Goal: Task Accomplishment & Management: Complete application form

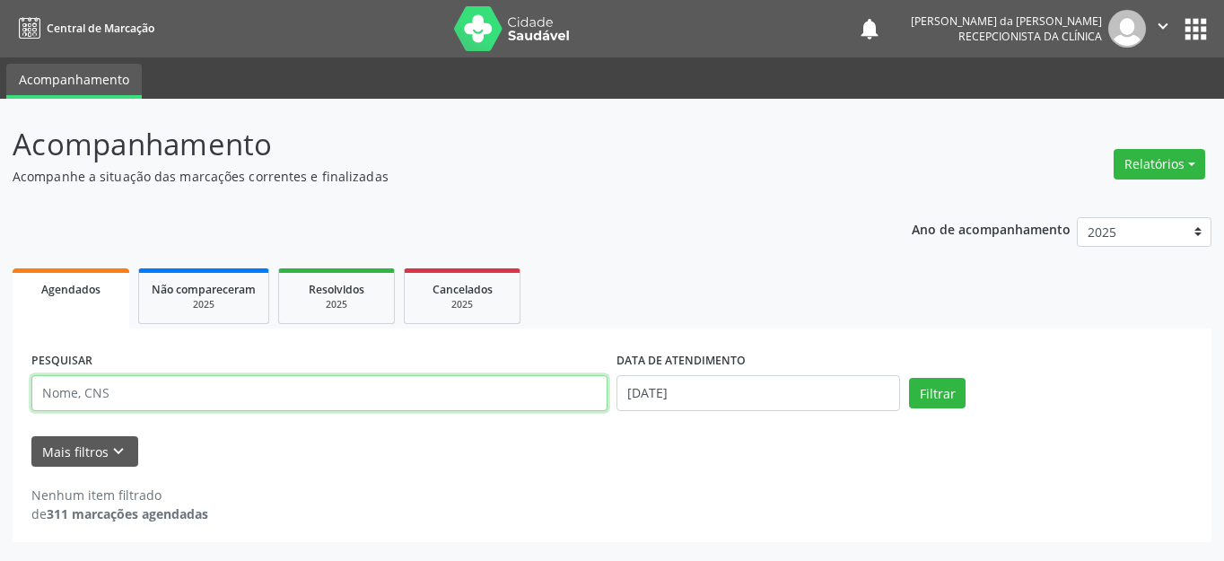
click at [519, 383] on input "text" at bounding box center [319, 393] width 576 height 36
click at [440, 379] on input "text" at bounding box center [319, 393] width 576 height 36
type input "702809679115767"
click at [909, 378] on button "Filtrar" at bounding box center [937, 393] width 57 height 31
click at [291, 396] on input "702809679115767" at bounding box center [319, 393] width 576 height 36
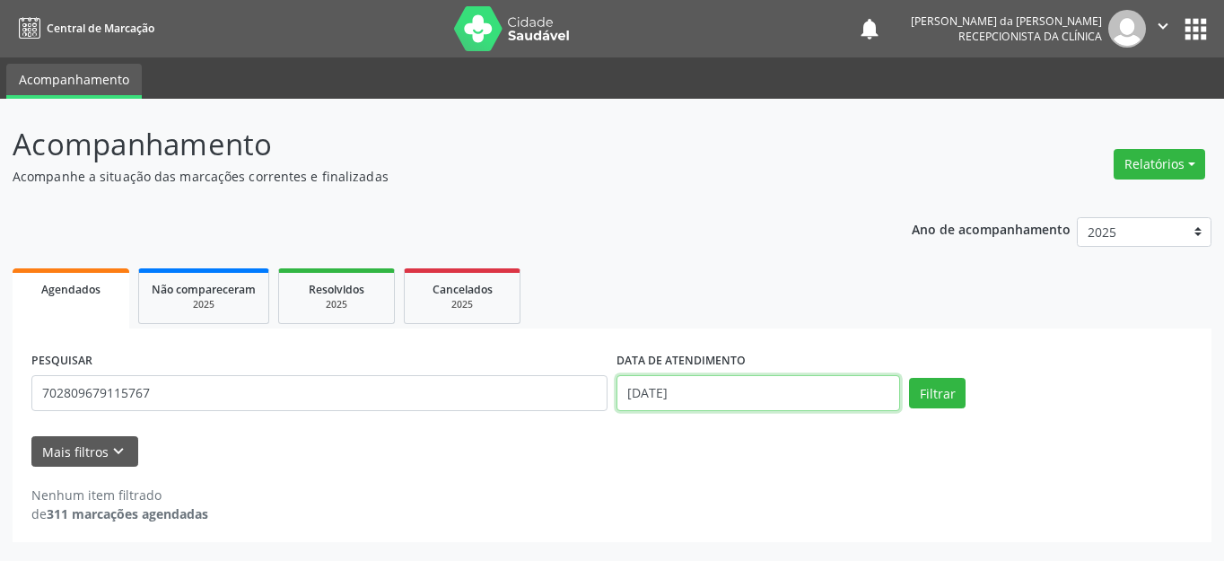
click at [679, 393] on input "[DATE]" at bounding box center [757, 393] width 283 height 36
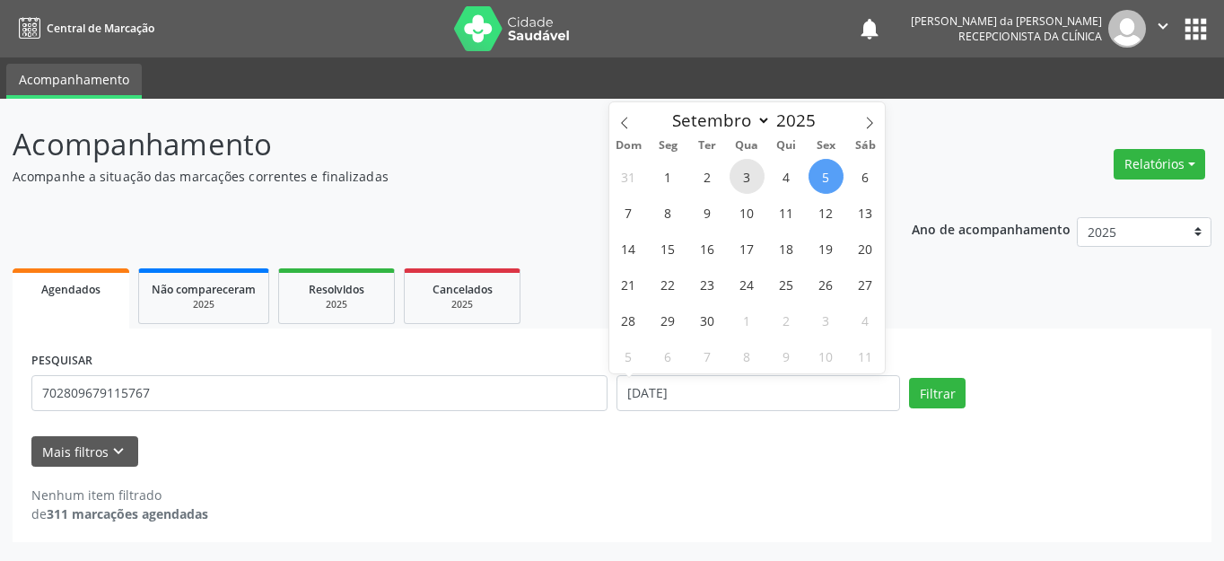
click at [749, 175] on span "3" at bounding box center [746, 176] width 35 height 35
type input "[DATE]"
click at [932, 391] on button "Filtrar" at bounding box center [937, 393] width 57 height 31
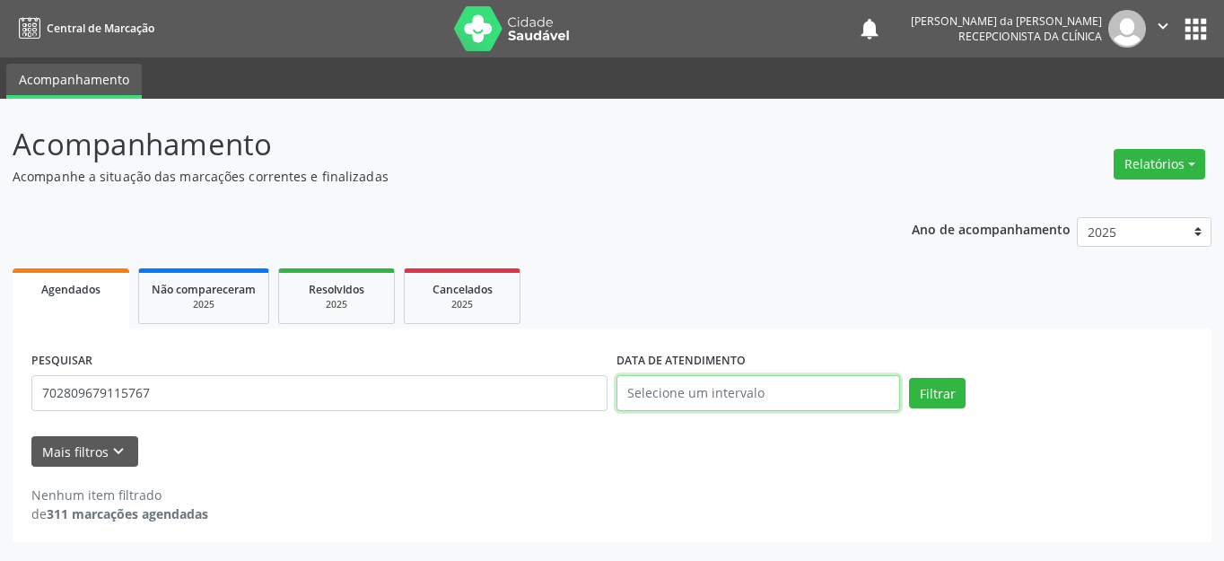
click at [724, 394] on input "text" at bounding box center [757, 393] width 283 height 36
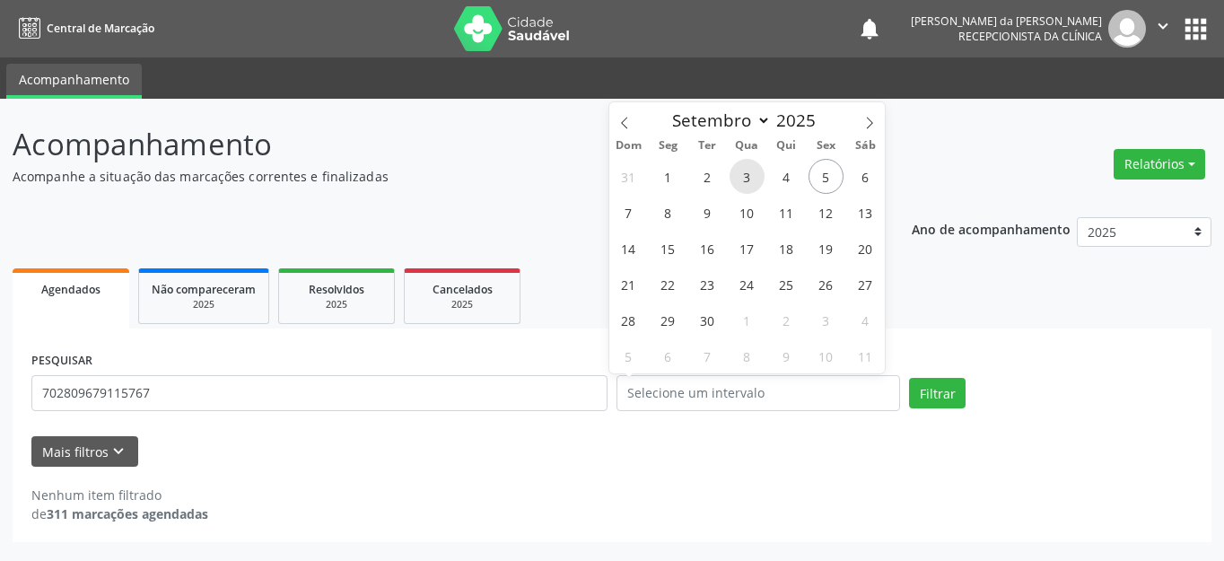
click at [747, 167] on span "3" at bounding box center [746, 176] width 35 height 35
type input "[DATE]"
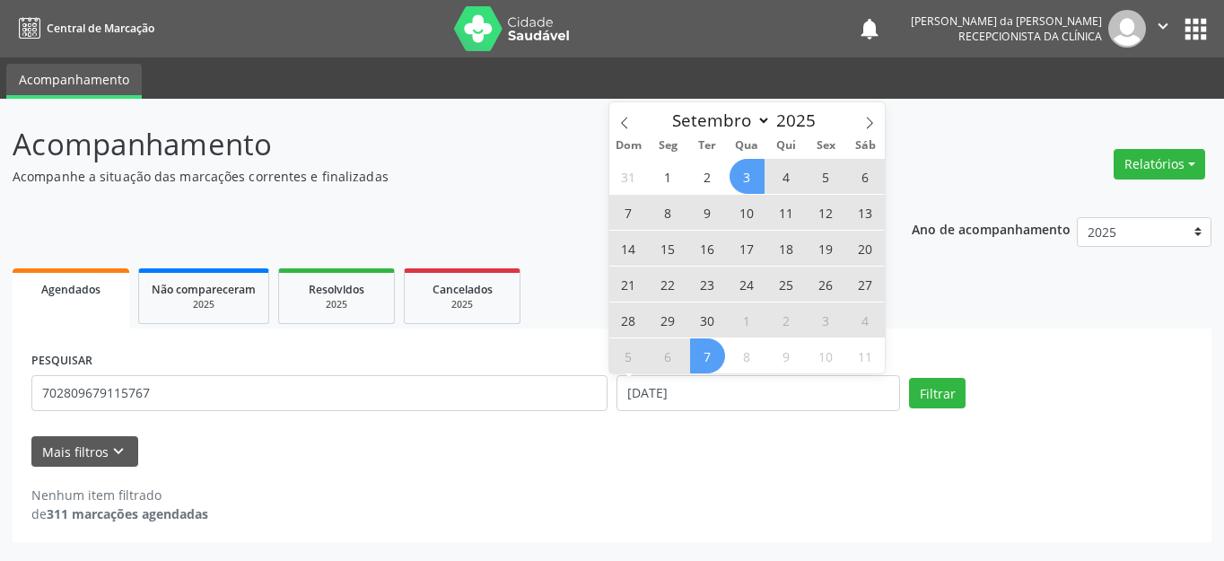
click at [470, 475] on div "Nenhum item filtrado de 311 marcações agendadas" at bounding box center [611, 495] width 1161 height 57
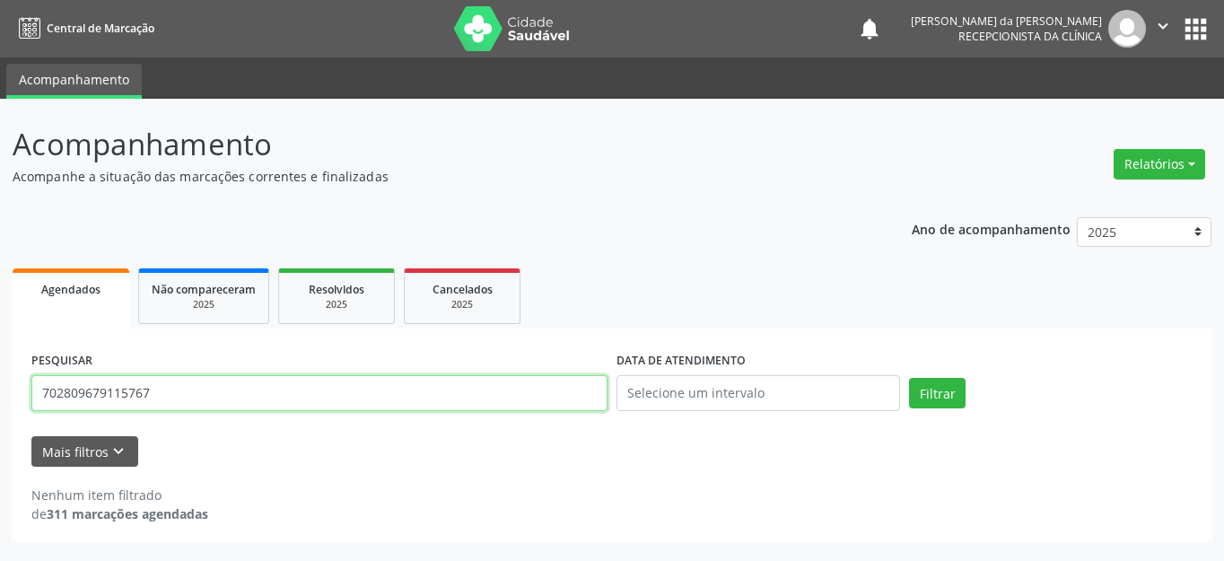
click at [443, 397] on input "702809679115767" at bounding box center [319, 393] width 576 height 36
click at [909, 378] on button "Filtrar" at bounding box center [937, 393] width 57 height 31
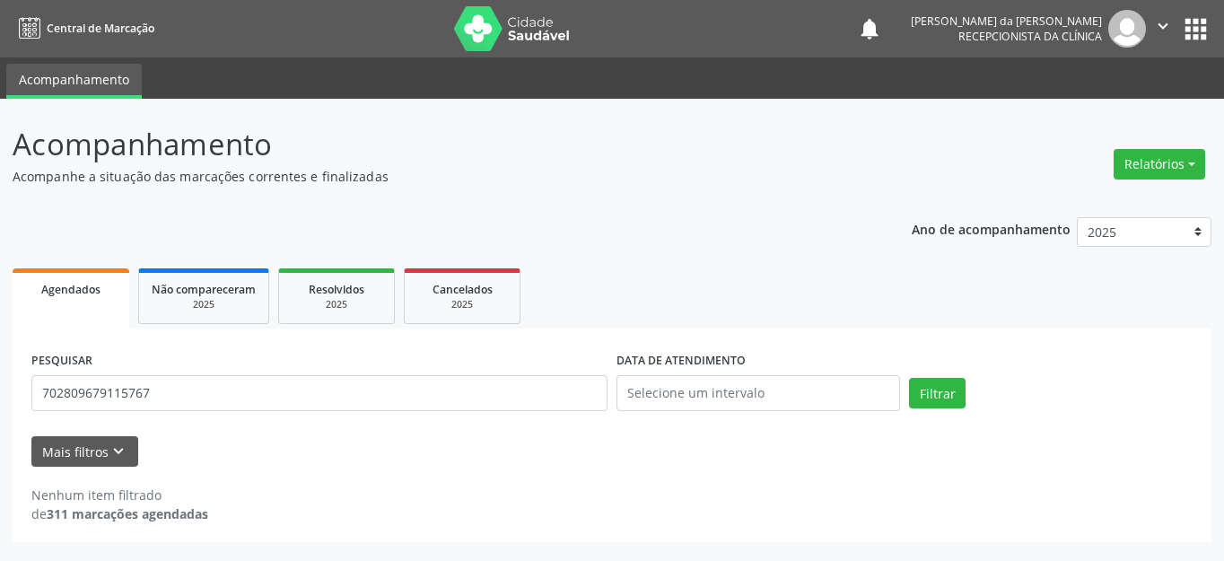
click at [330, 373] on div "PESQUISAR 702809679115767" at bounding box center [319, 385] width 585 height 76
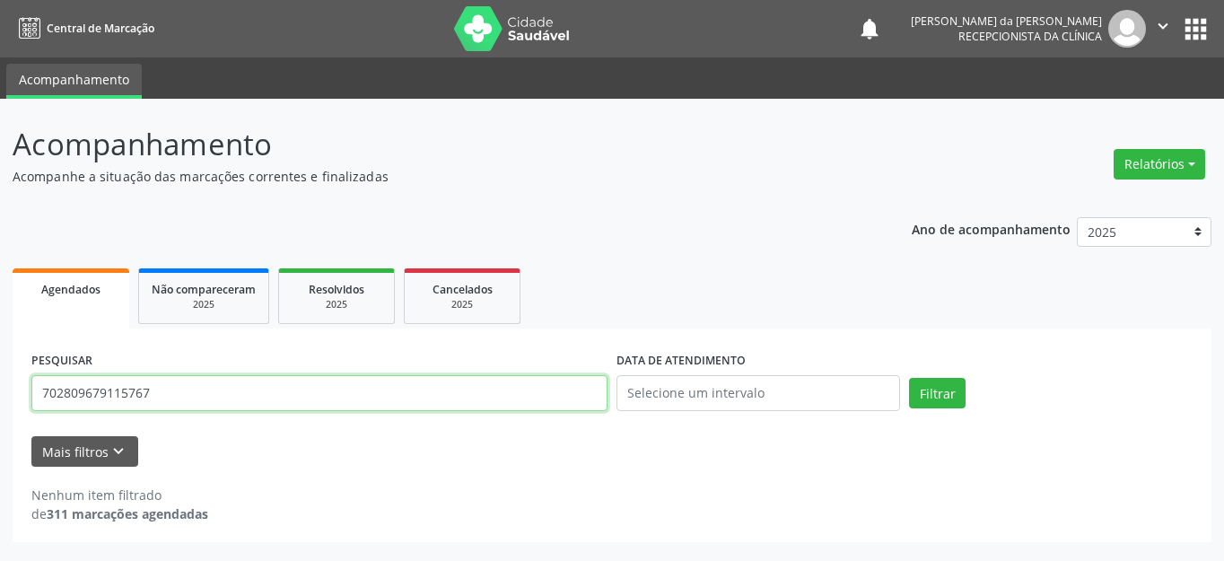
click at [323, 396] on input "702809679115767" at bounding box center [319, 393] width 576 height 36
click at [909, 378] on button "Filtrar" at bounding box center [937, 393] width 57 height 31
click at [401, 397] on input "702809679115767" at bounding box center [319, 393] width 576 height 36
click at [88, 396] on input "702809679115767" at bounding box center [319, 393] width 576 height 36
click at [92, 397] on input "702809679115767" at bounding box center [319, 393] width 576 height 36
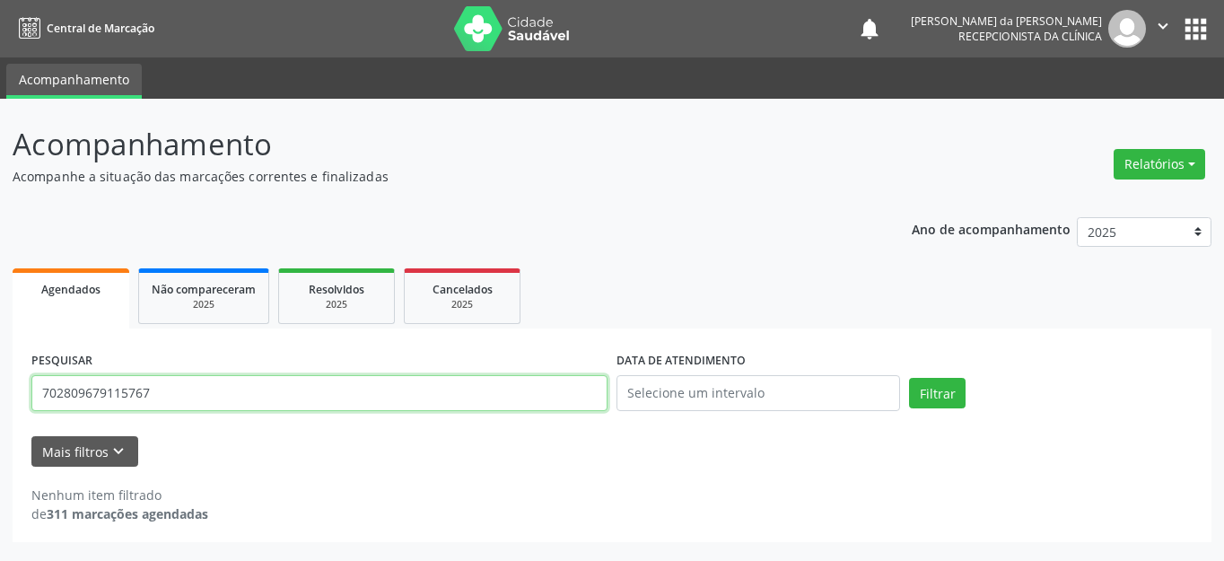
click at [126, 393] on input "702809679115767" at bounding box center [319, 393] width 576 height 36
click at [224, 404] on input "702809679115767" at bounding box center [319, 393] width 576 height 36
click at [449, 397] on input "702809679115767" at bounding box center [319, 393] width 576 height 36
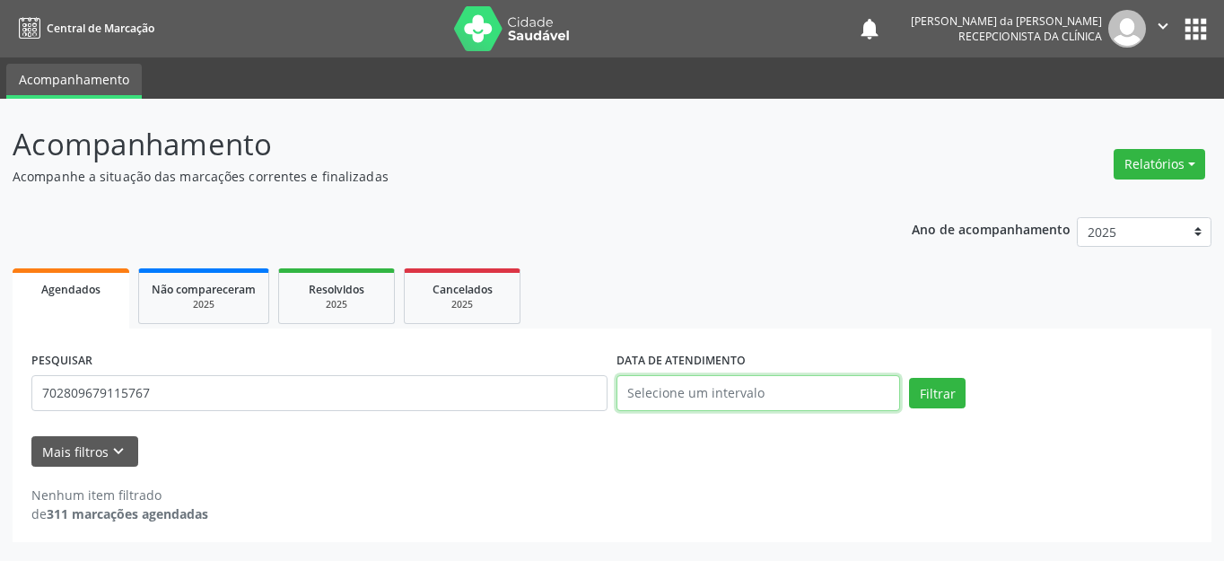
click at [702, 399] on input "text" at bounding box center [757, 393] width 283 height 36
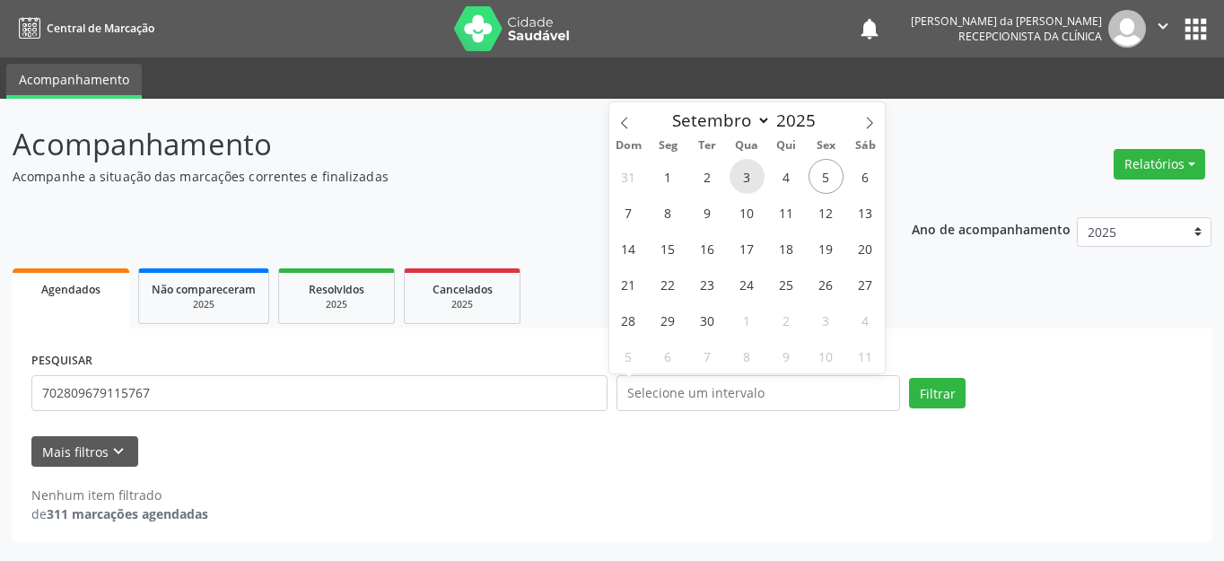
click at [746, 176] on span "3" at bounding box center [746, 176] width 35 height 35
type input "[DATE]"
click at [746, 176] on span "3" at bounding box center [746, 176] width 35 height 35
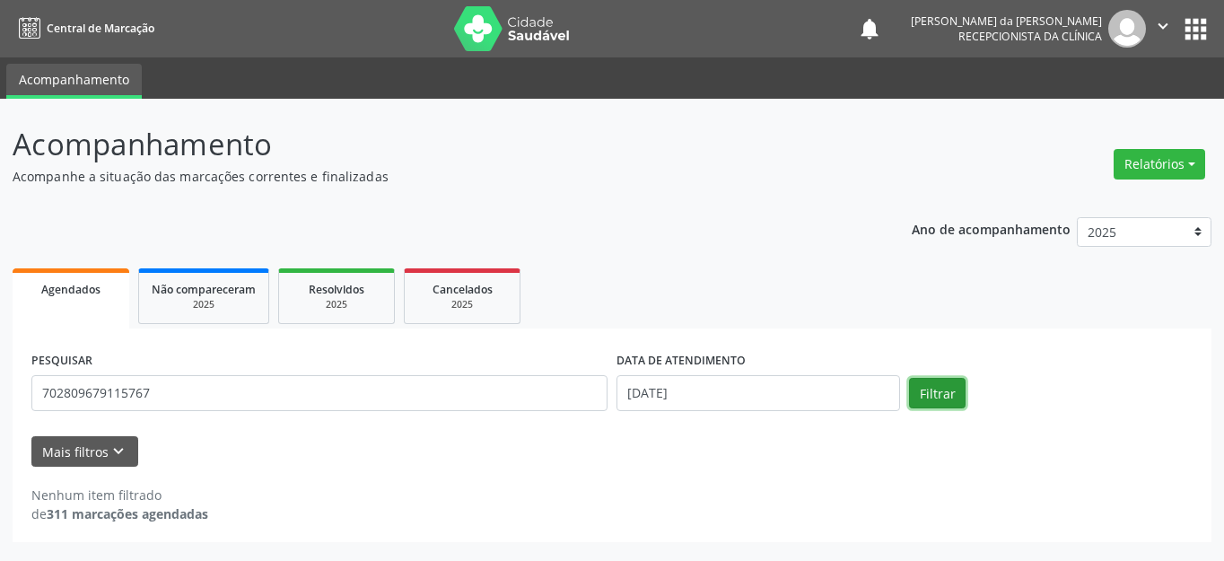
click at [938, 405] on button "Filtrar" at bounding box center [937, 393] width 57 height 31
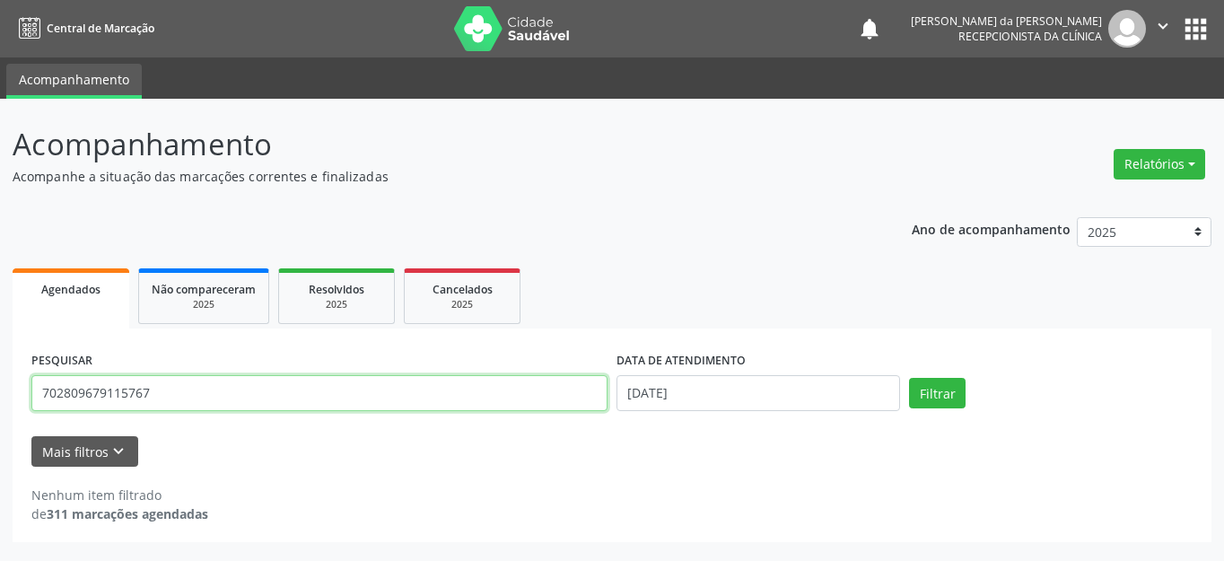
click at [253, 397] on input "702809679115767" at bounding box center [319, 393] width 576 height 36
type input "898004808549796"
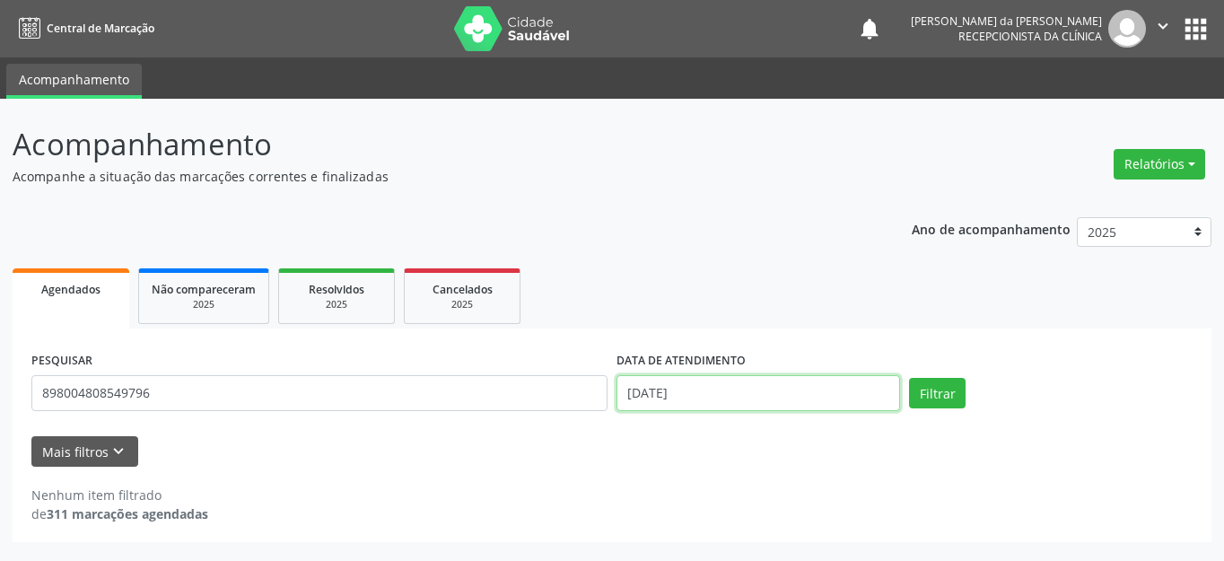
click at [726, 401] on input "[DATE]" at bounding box center [757, 393] width 283 height 36
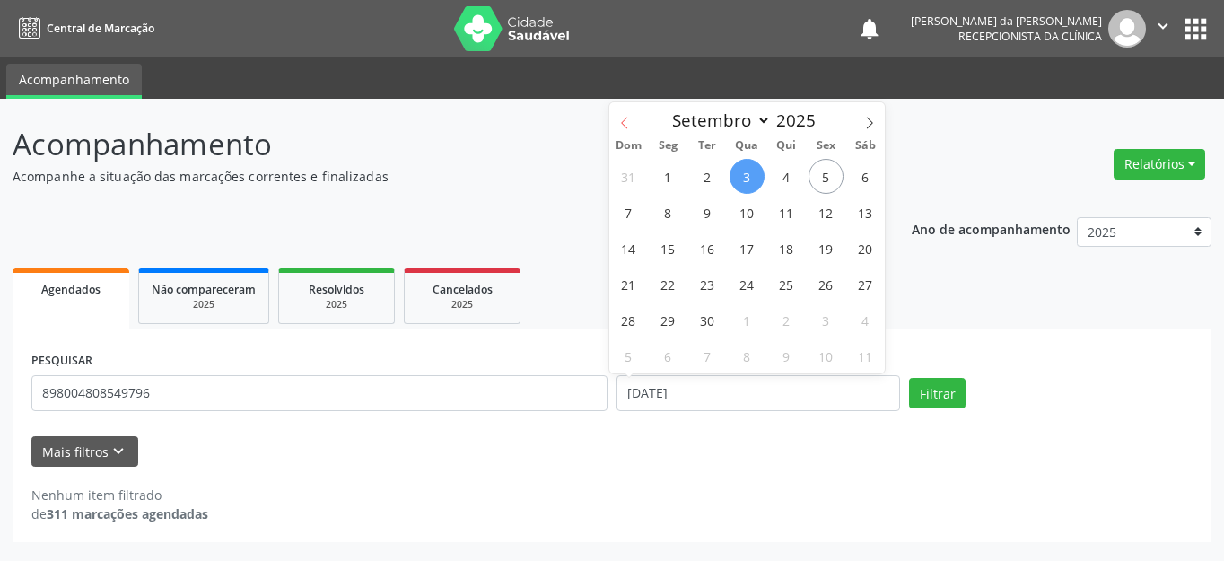
click at [624, 118] on icon at bounding box center [624, 123] width 13 height 13
select select "7"
click at [781, 253] on span "14" at bounding box center [786, 248] width 35 height 35
type input "[DATE]"
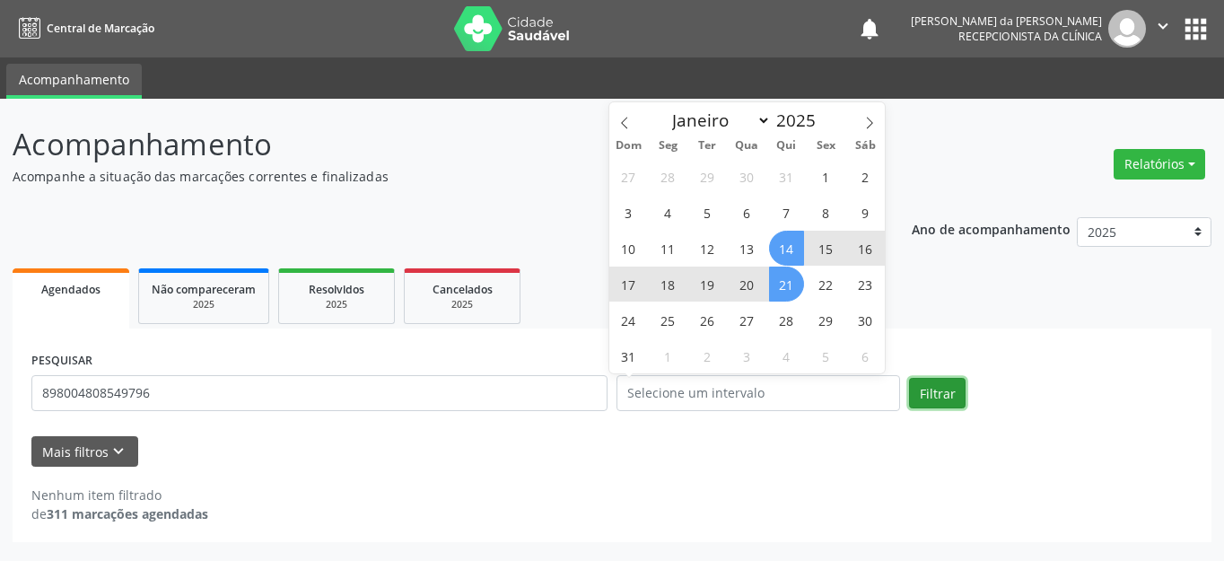
click at [924, 400] on button "Filtrar" at bounding box center [937, 393] width 57 height 31
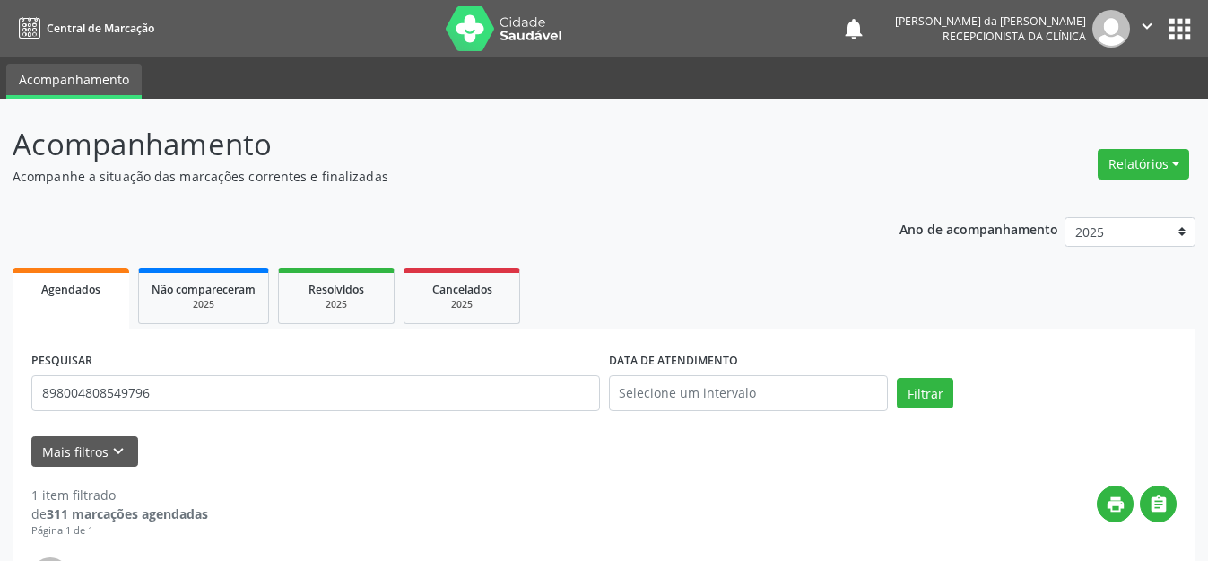
scroll to position [251, 0]
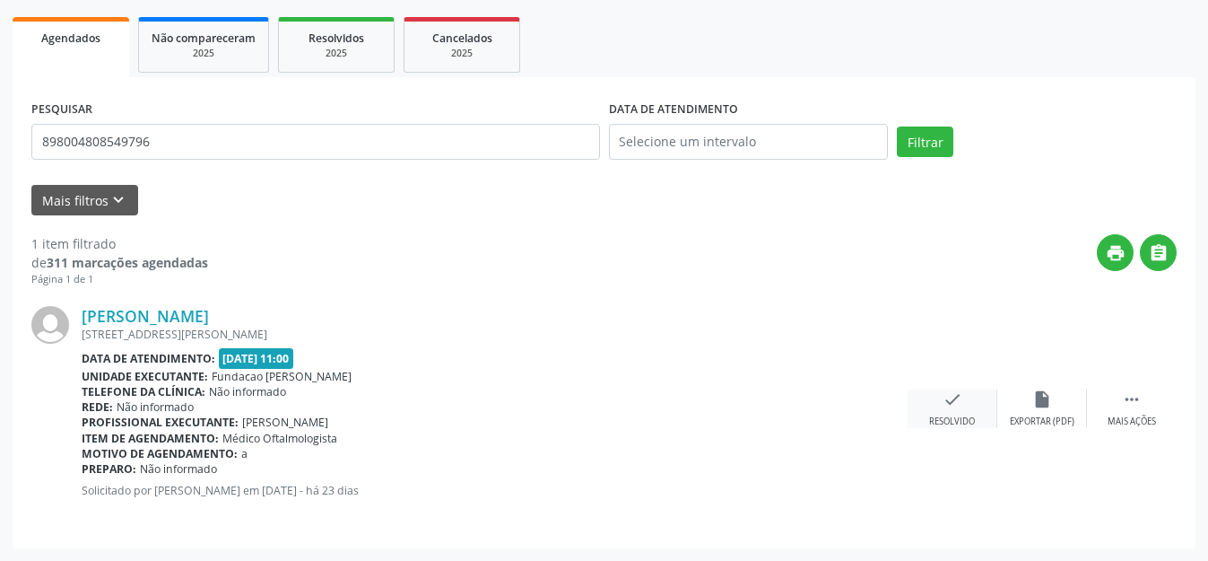
click at [953, 403] on icon "check" at bounding box center [953, 399] width 20 height 20
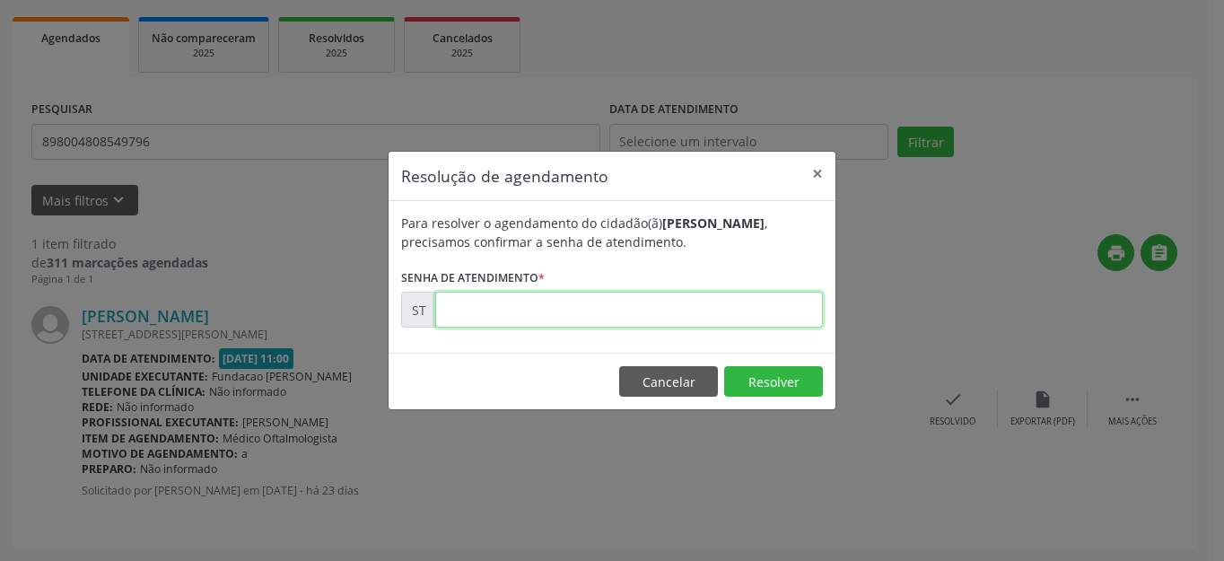
click at [691, 301] on input "text" at bounding box center [629, 310] width 388 height 36
type input "00011331"
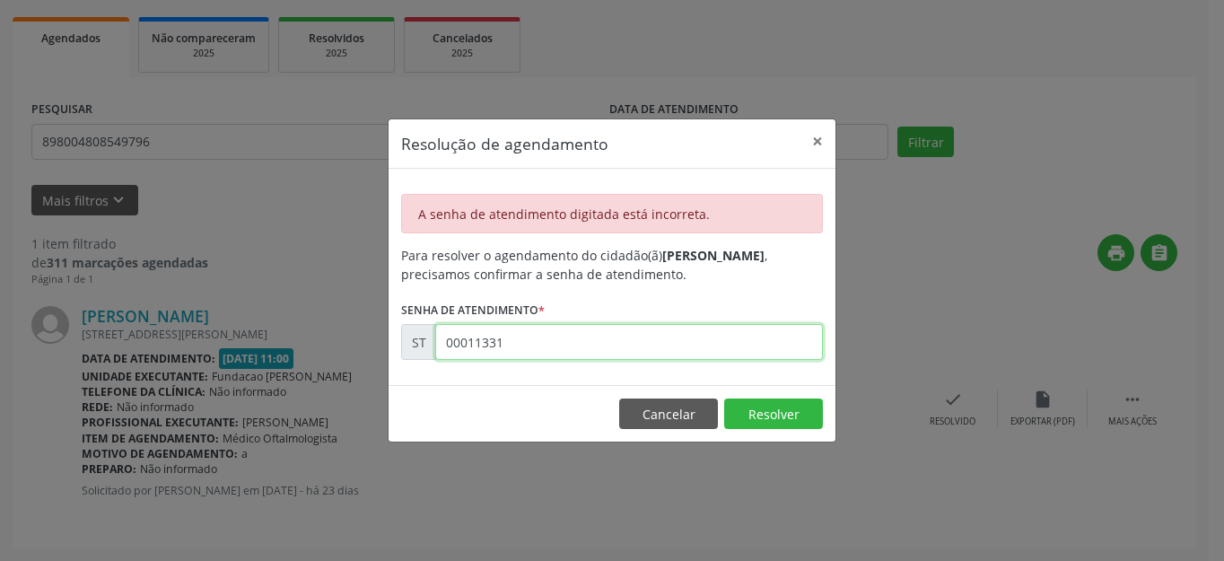
click at [549, 339] on input "00011331" at bounding box center [629, 342] width 388 height 36
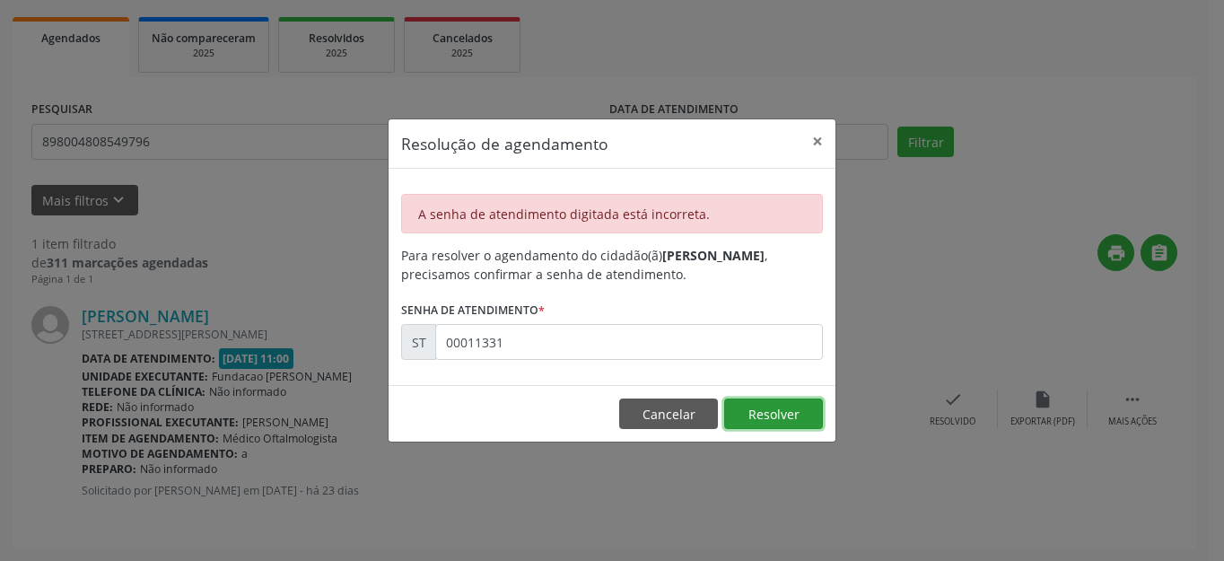
click at [757, 409] on button "Resolver" at bounding box center [773, 413] width 99 height 31
click at [684, 415] on button "Cancelar" at bounding box center [668, 413] width 99 height 31
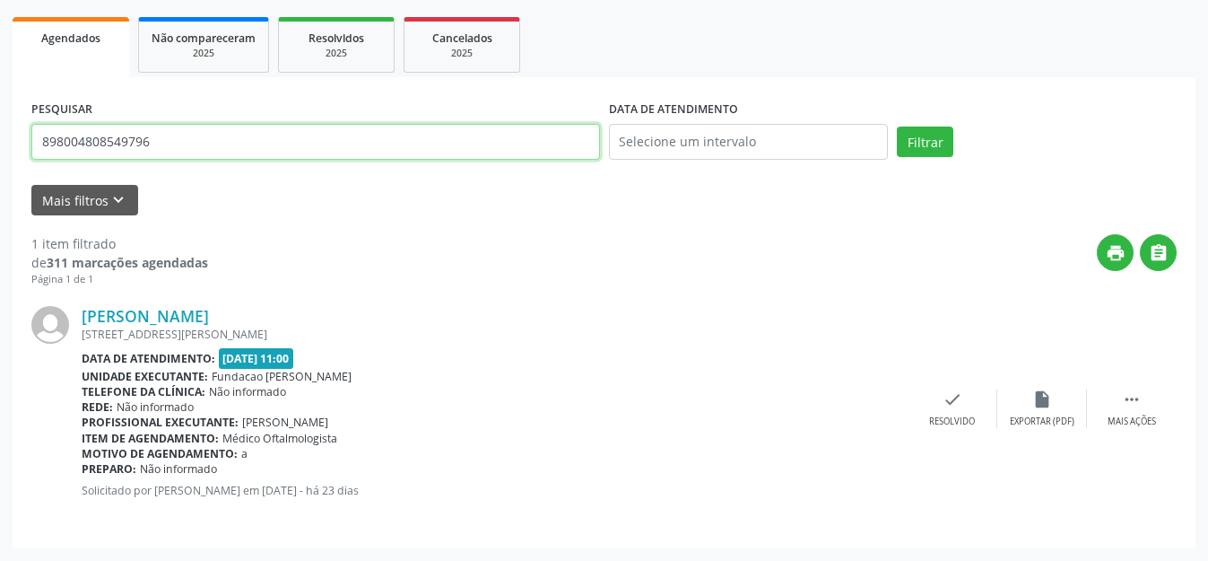
click at [112, 135] on input "898004808549796" at bounding box center [315, 142] width 569 height 36
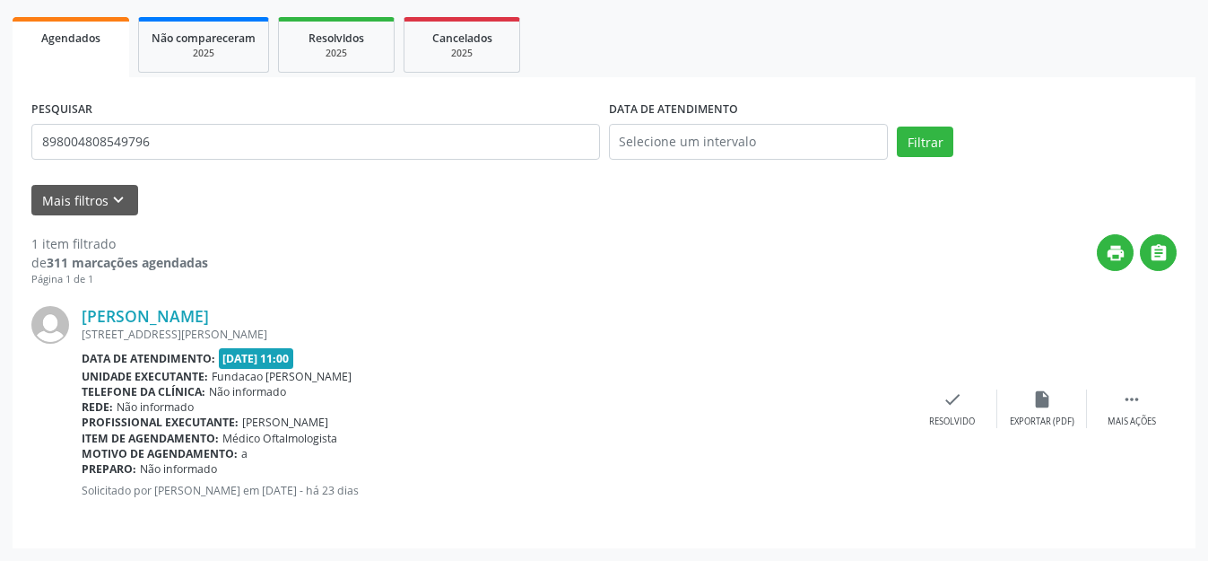
click at [355, 223] on div "1 item filtrado de 311 marcações agendadas Página 1 de 1 print  [PERSON_NAME] …" at bounding box center [604, 372] width 1146 height 314
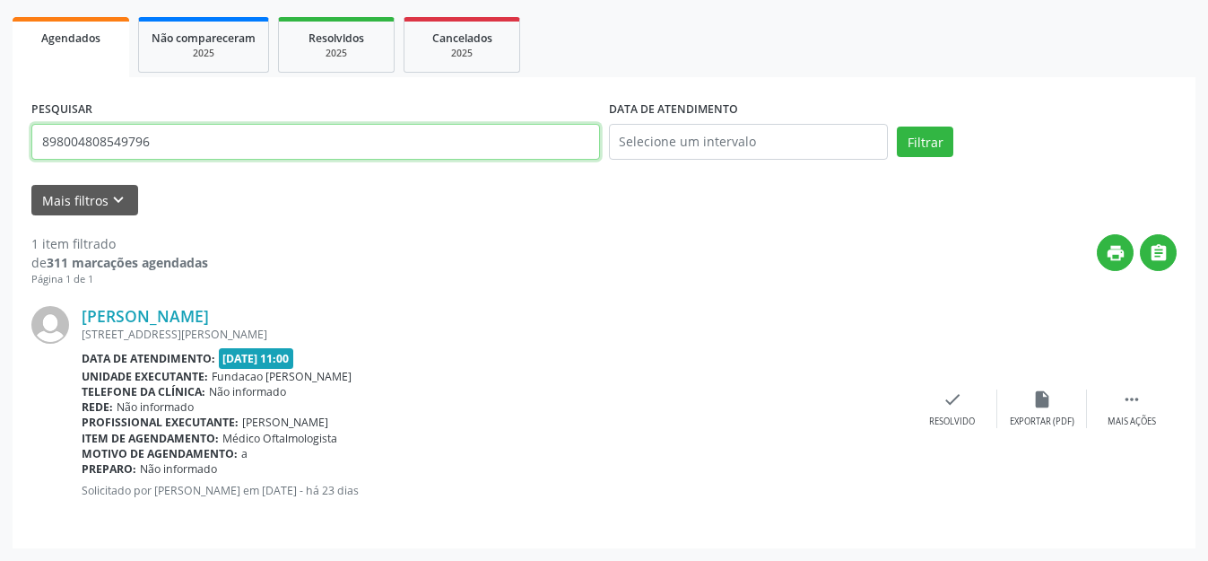
click at [118, 138] on input "898004808549796" at bounding box center [315, 142] width 569 height 36
type input "700007766151701"
click at [897, 126] on button "Filtrar" at bounding box center [925, 141] width 57 height 31
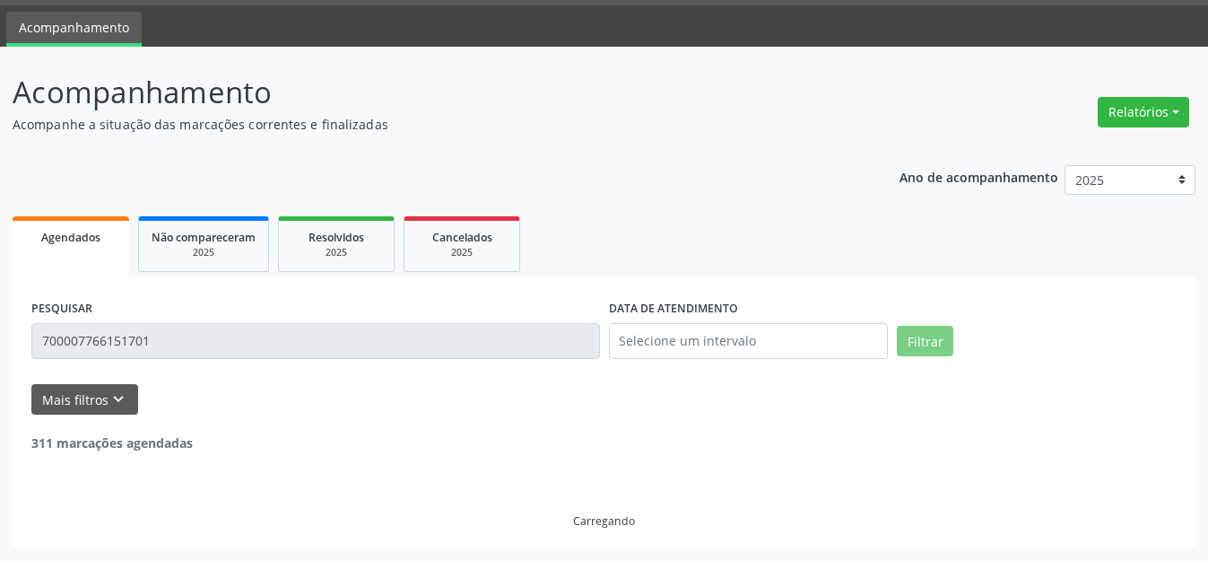
scroll to position [0, 0]
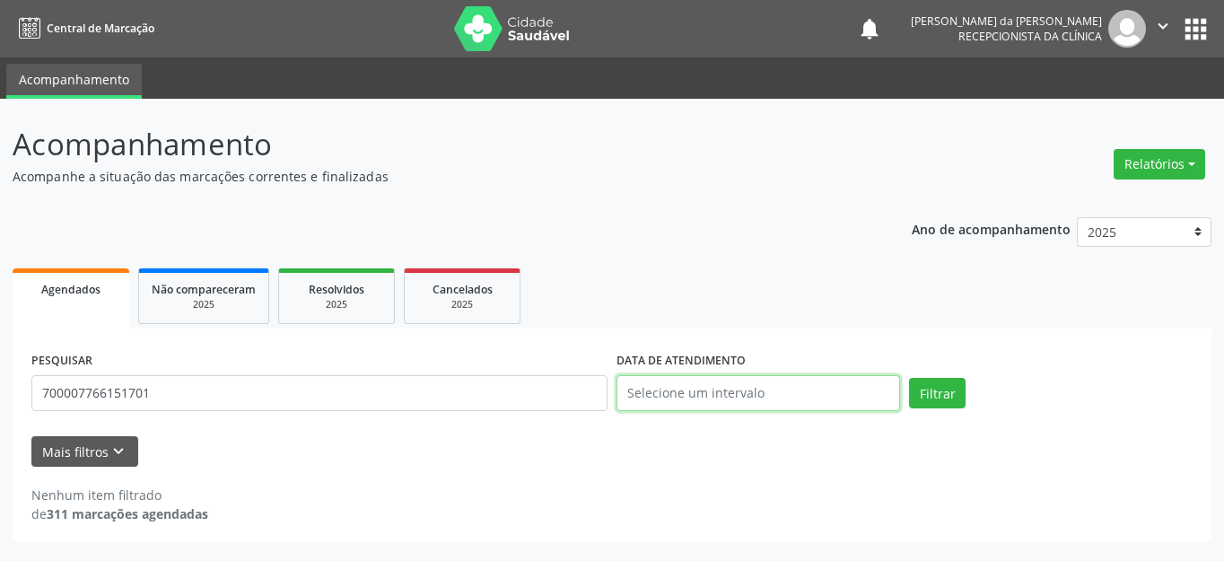
click at [686, 405] on input "text" at bounding box center [757, 393] width 283 height 36
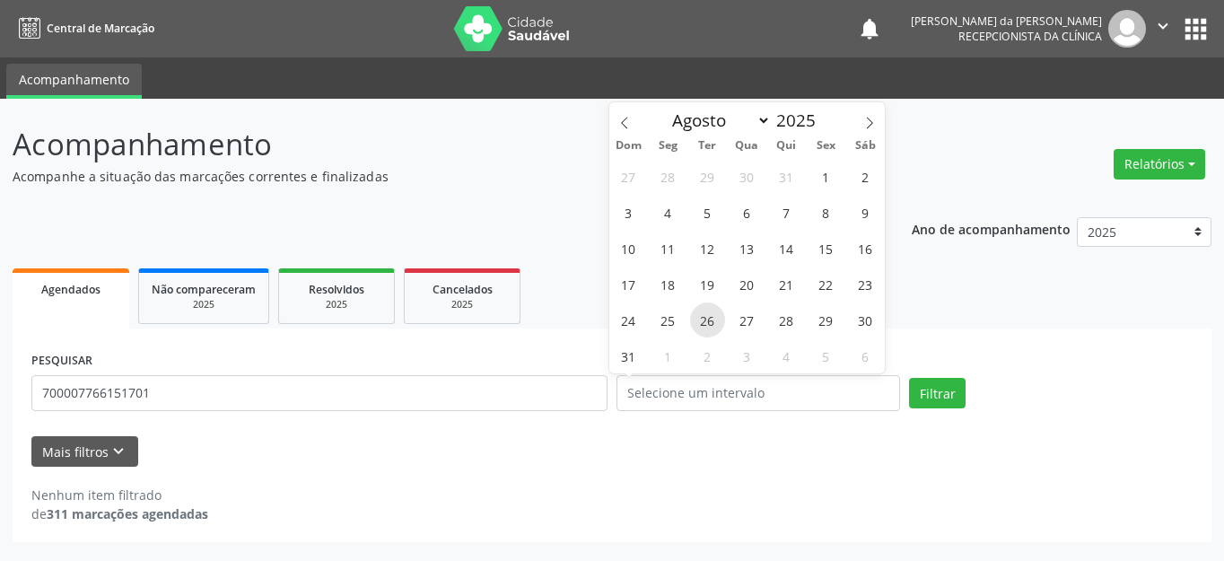
click at [700, 324] on span "26" at bounding box center [707, 319] width 35 height 35
type input "[DATE]"
click at [743, 451] on div "Mais filtros keyboard_arrow_down" at bounding box center [612, 451] width 1170 height 31
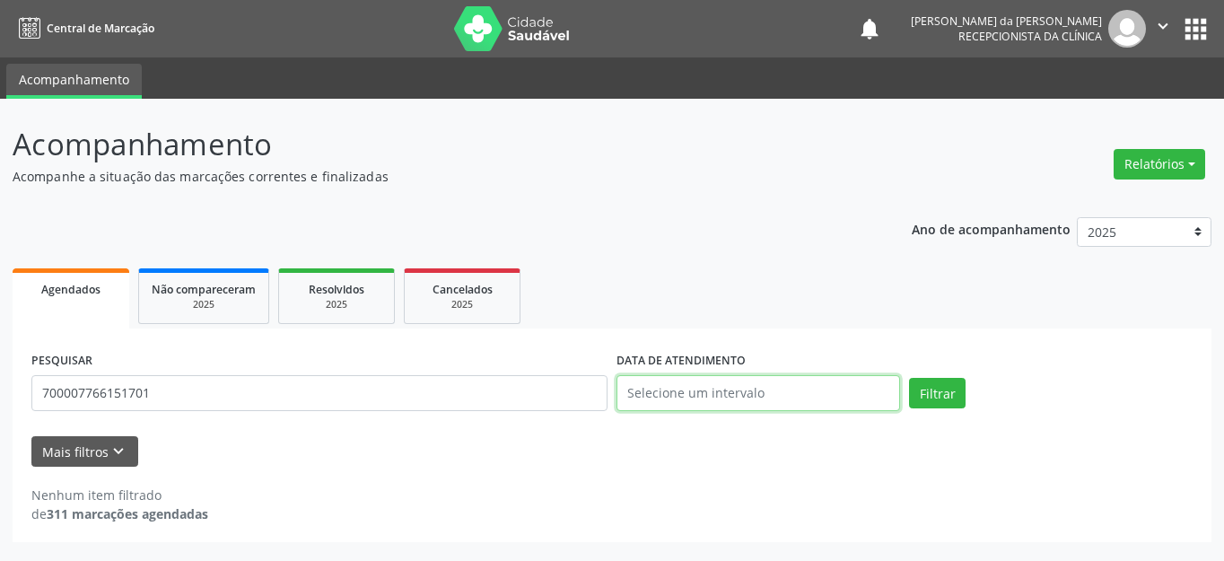
click at [750, 395] on input "text" at bounding box center [757, 393] width 283 height 36
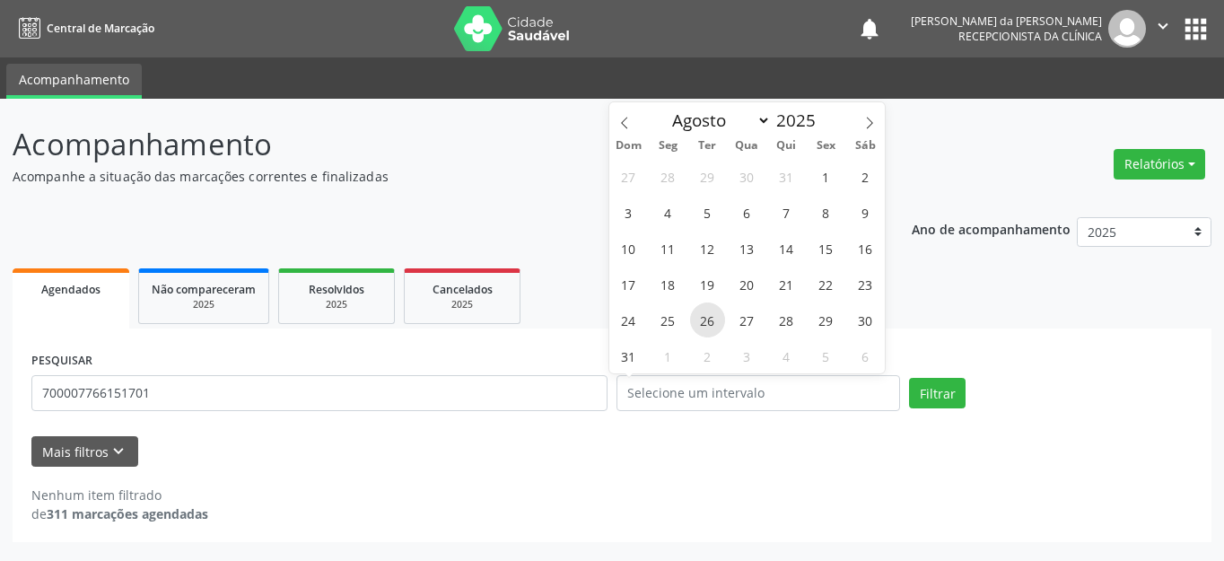
click at [704, 322] on span "26" at bounding box center [707, 319] width 35 height 35
type input "[DATE]"
click at [937, 392] on button "Filtrar" at bounding box center [937, 393] width 57 height 31
click at [712, 385] on input "text" at bounding box center [757, 393] width 283 height 36
click at [708, 312] on span "26" at bounding box center [707, 319] width 35 height 35
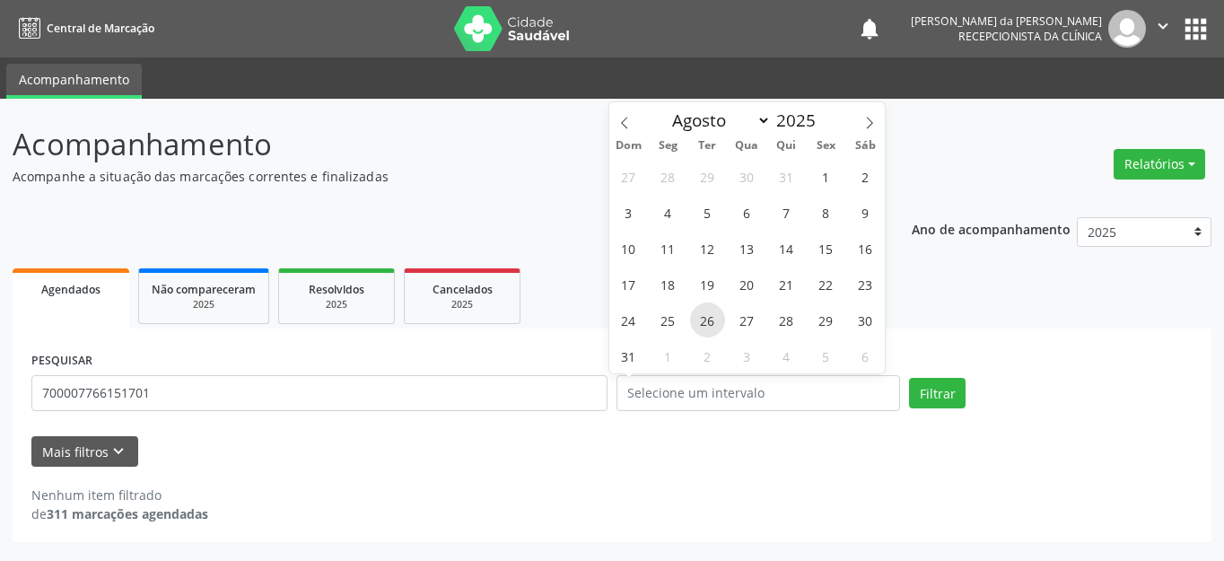
type input "[DATE]"
click at [708, 312] on span "26" at bounding box center [707, 319] width 35 height 35
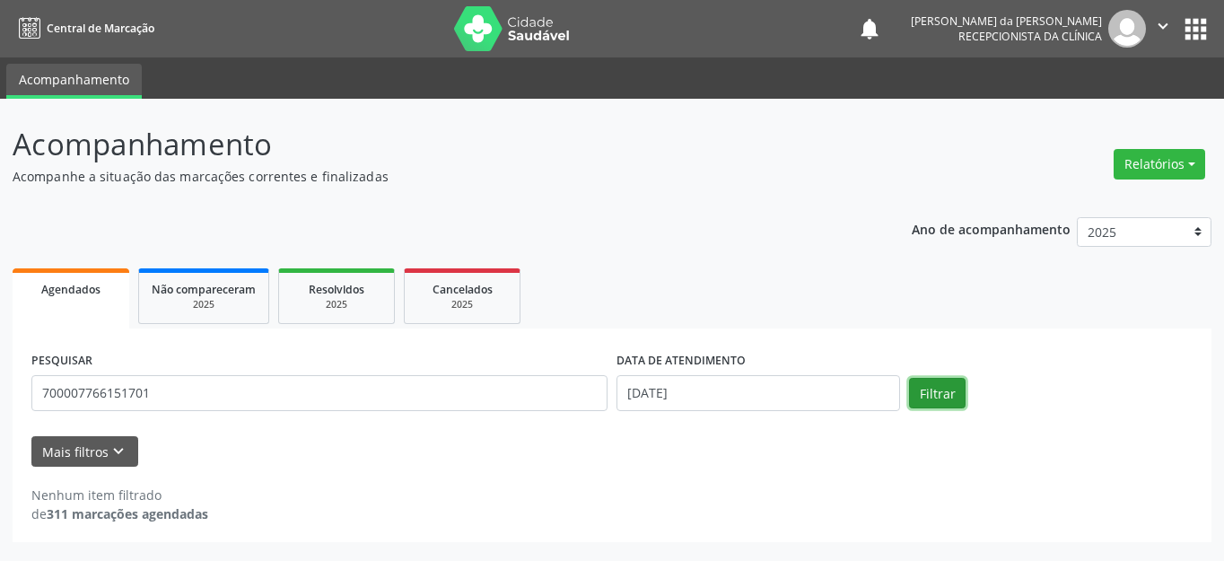
click at [926, 390] on button "Filtrar" at bounding box center [937, 393] width 57 height 31
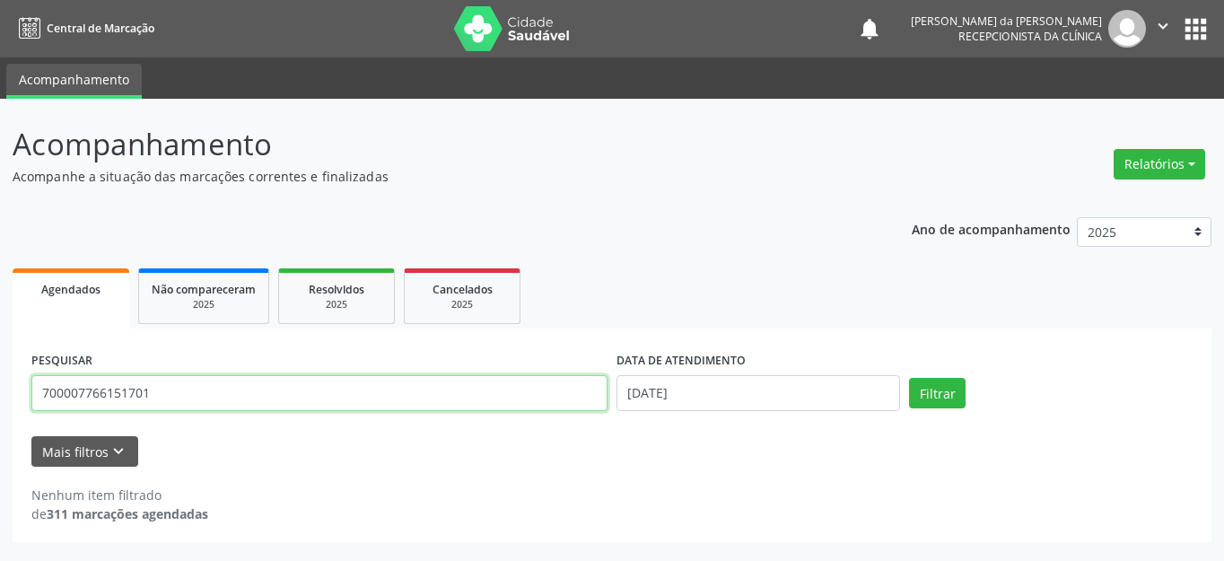
click at [109, 391] on input "700007766151701" at bounding box center [319, 393] width 576 height 36
click at [909, 378] on button "Filtrar" at bounding box center [937, 393] width 57 height 31
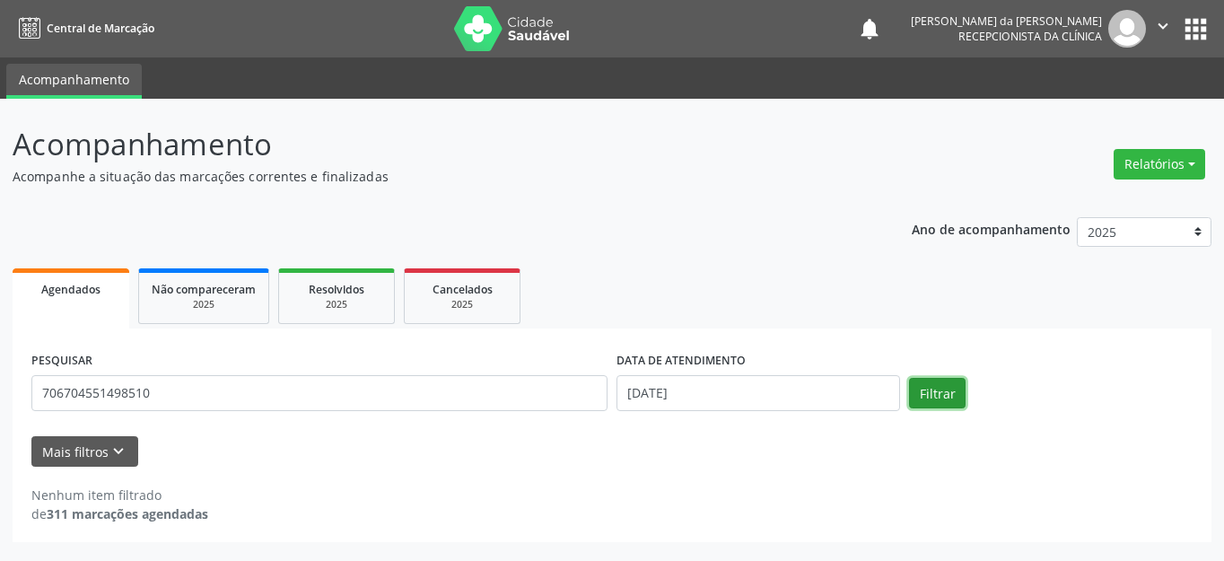
click at [940, 393] on button "Filtrar" at bounding box center [937, 393] width 57 height 31
click at [88, 411] on div "PESQUISAR 706704551498510" at bounding box center [319, 385] width 585 height 76
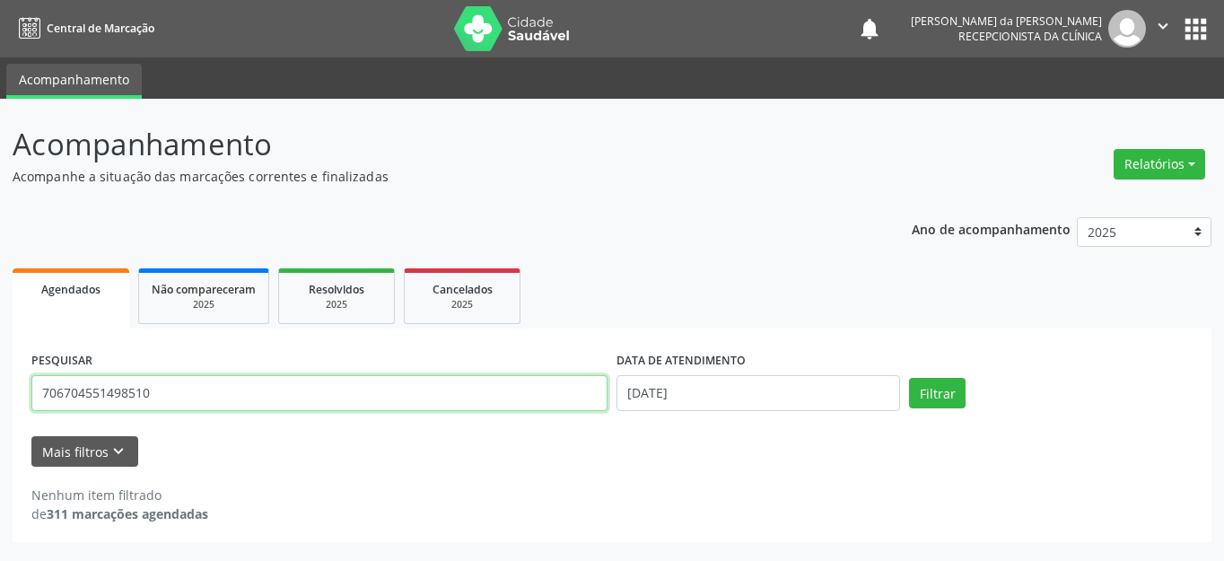
click at [112, 393] on input "706704551498510" at bounding box center [319, 393] width 576 height 36
click at [909, 378] on button "Filtrar" at bounding box center [937, 393] width 57 height 31
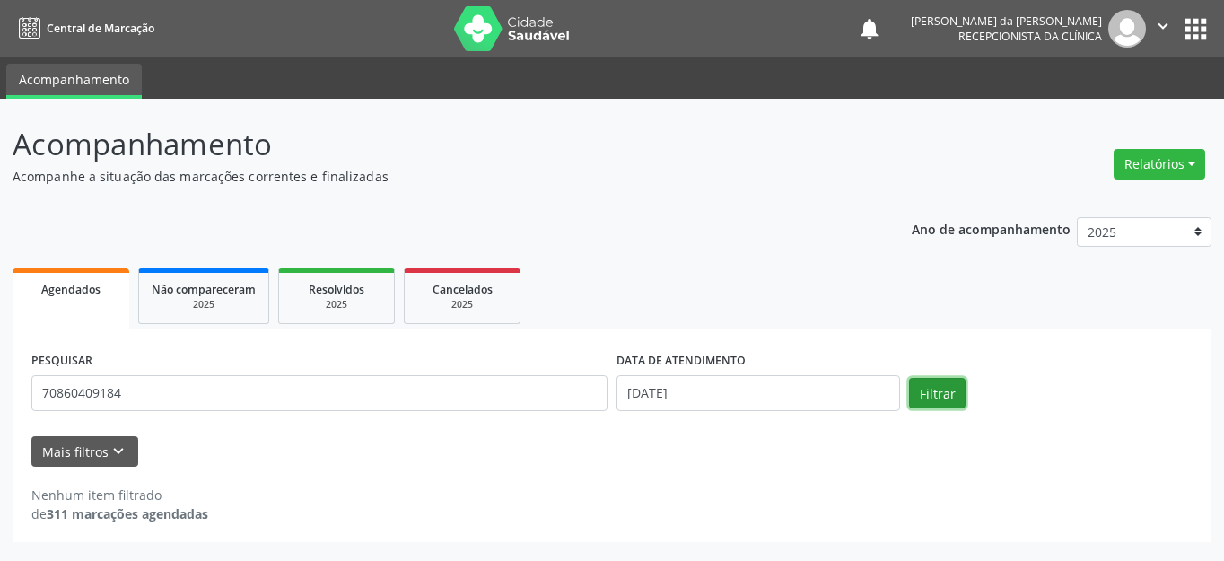
click at [954, 388] on button "Filtrar" at bounding box center [937, 393] width 57 height 31
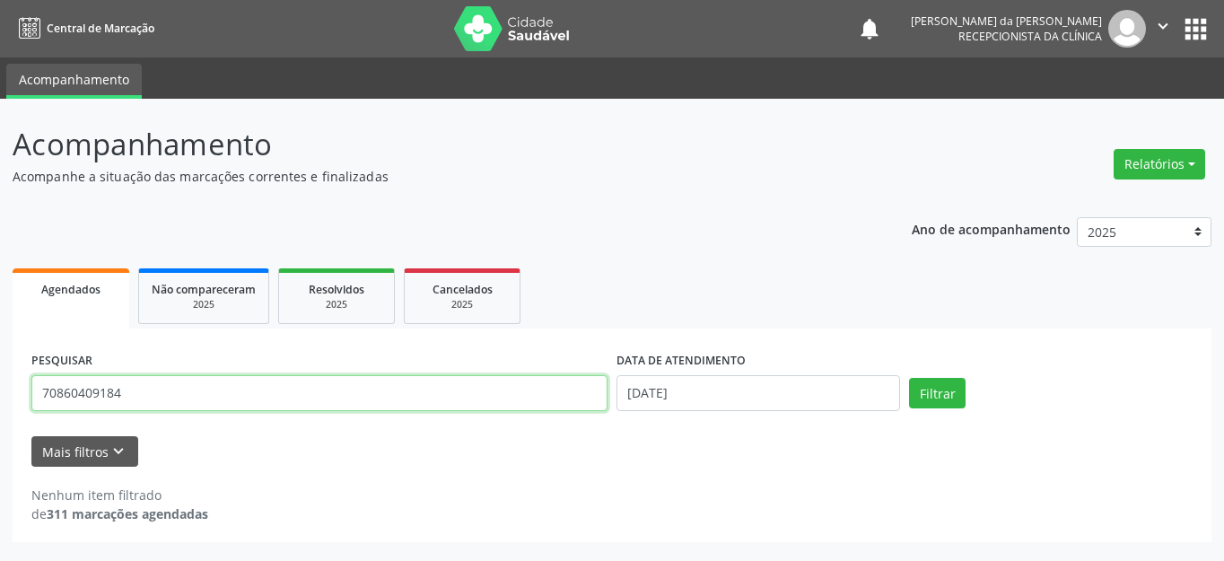
click at [107, 395] on input "70860409184" at bounding box center [319, 393] width 576 height 36
type input "706209008058962"
click at [909, 378] on button "Filtrar" at bounding box center [937, 393] width 57 height 31
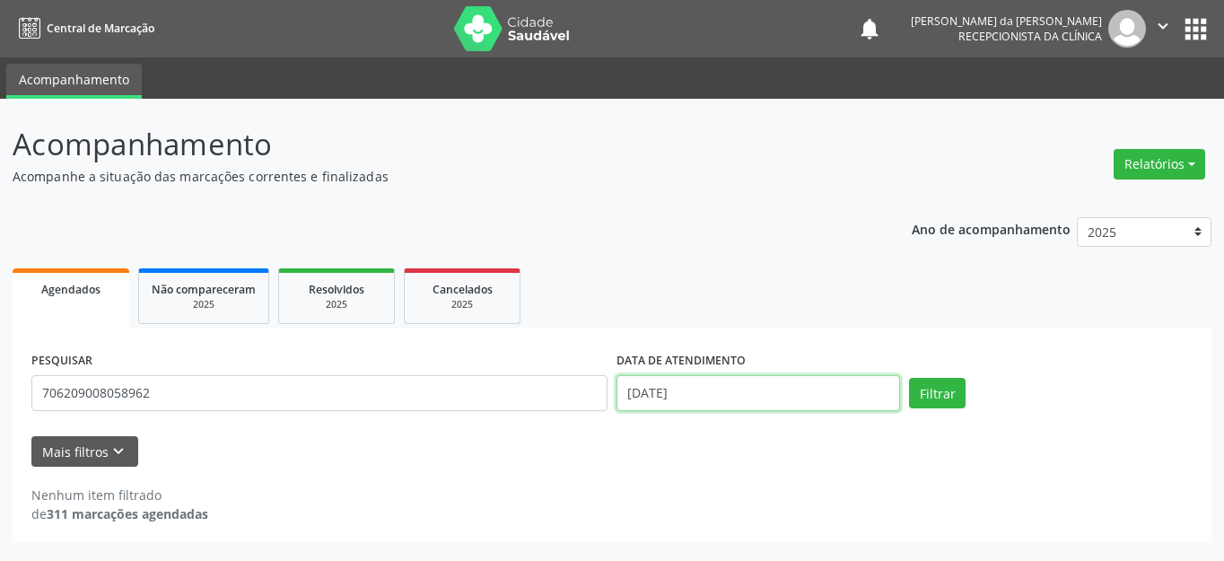
click at [700, 395] on input "[DATE]" at bounding box center [757, 393] width 283 height 36
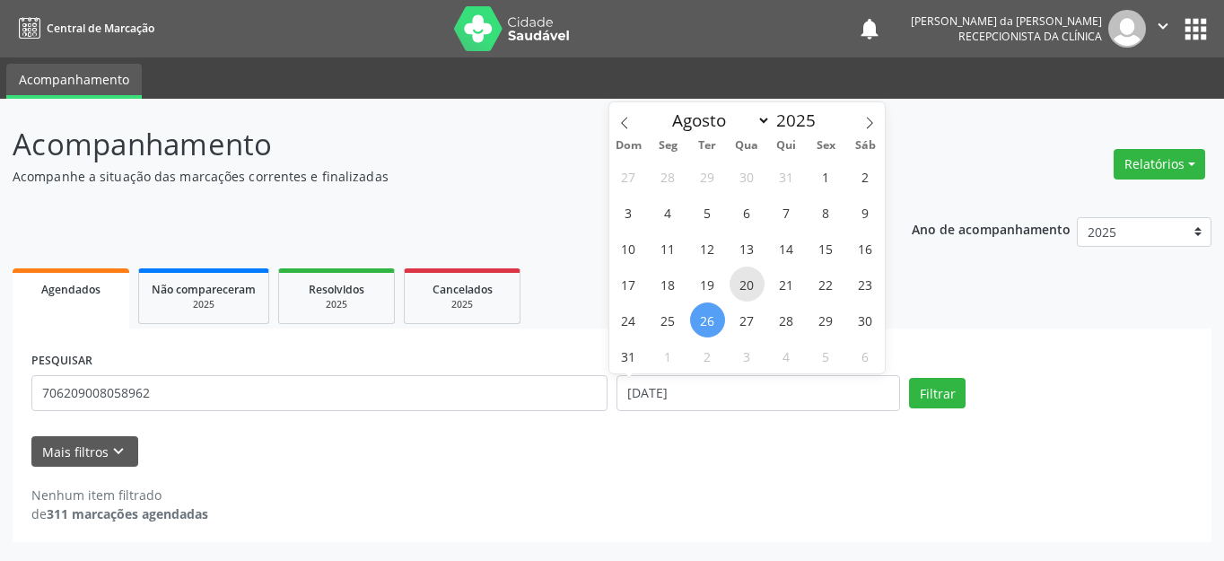
click at [753, 283] on span "20" at bounding box center [746, 283] width 35 height 35
type input "[DATE]"
click at [756, 283] on span "20" at bounding box center [746, 283] width 35 height 35
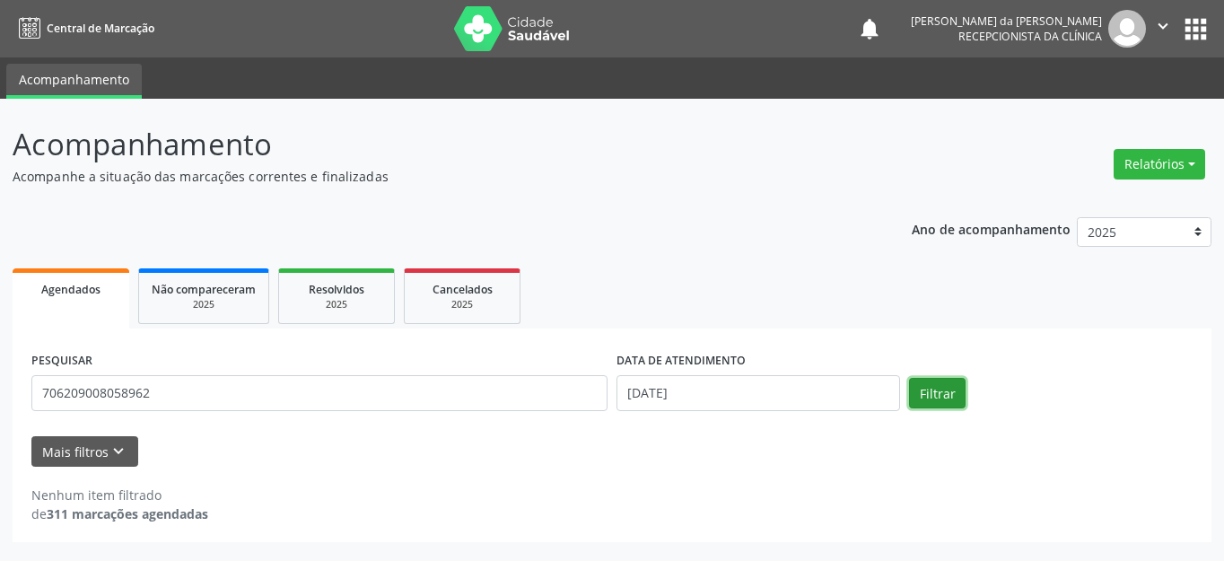
click at [946, 390] on button "Filtrar" at bounding box center [937, 393] width 57 height 31
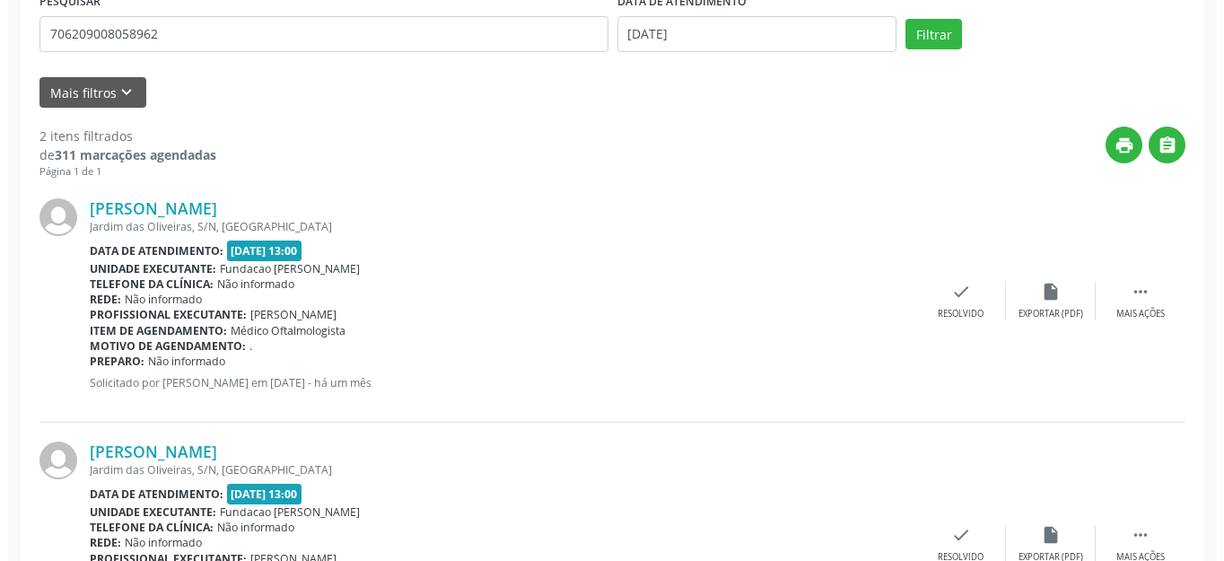
scroll to position [449, 0]
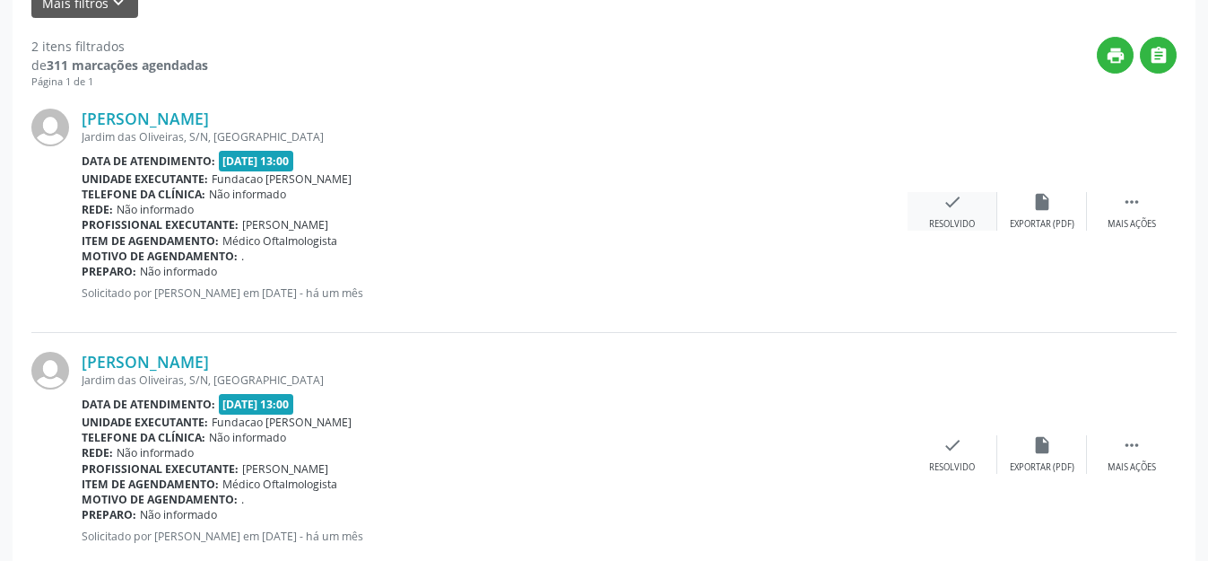
click at [948, 214] on div "check Resolvido" at bounding box center [953, 211] width 90 height 39
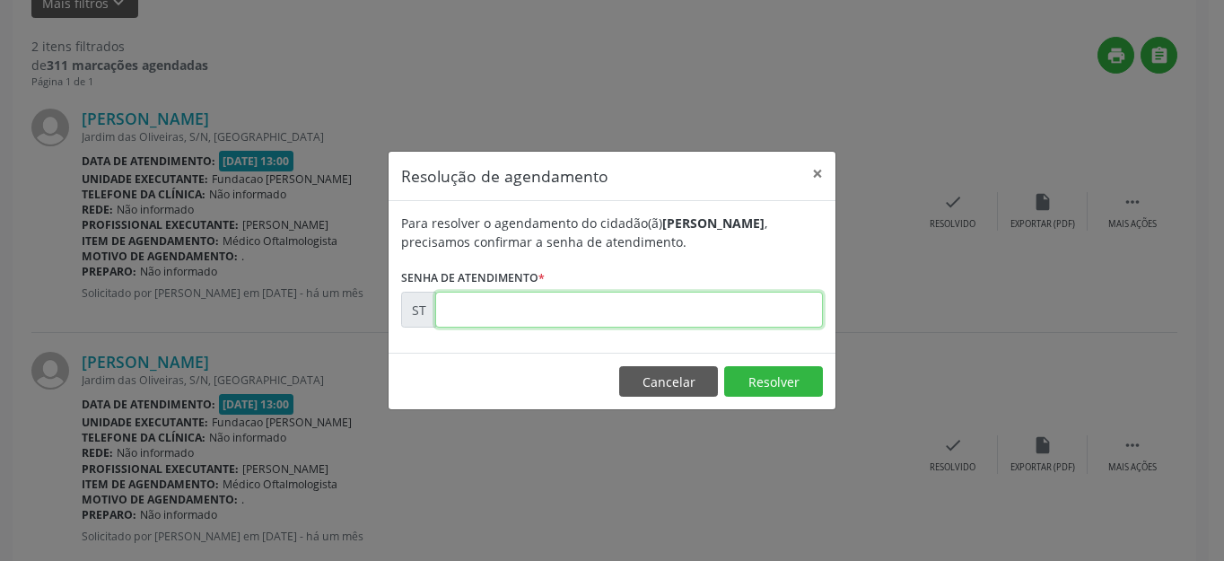
click at [641, 315] on input "text" at bounding box center [629, 310] width 388 height 36
type input "00014462"
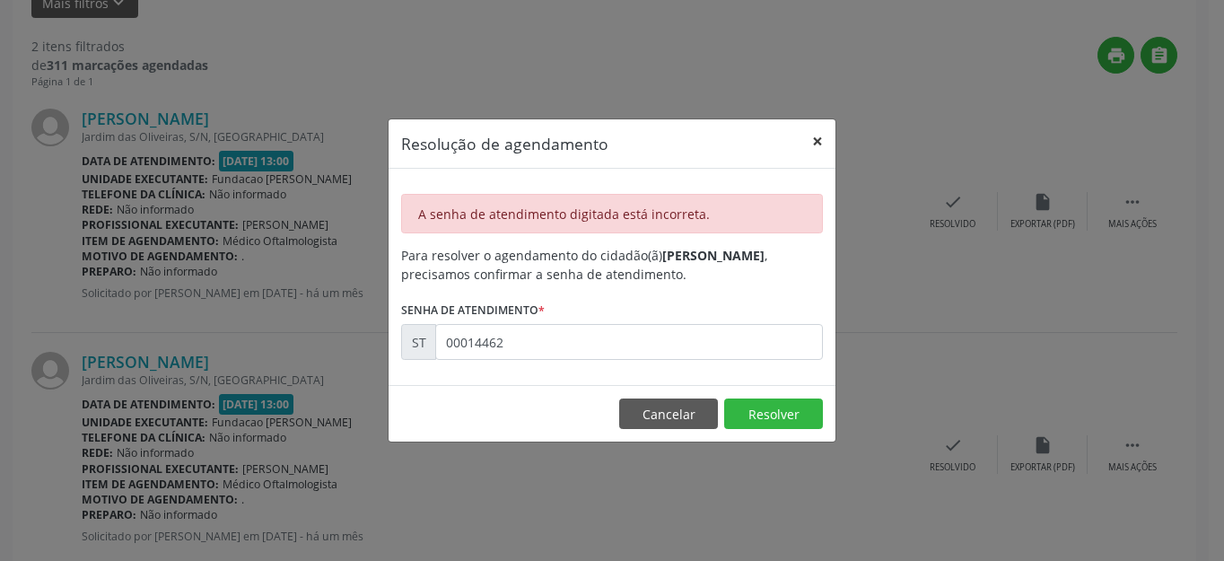
click at [815, 141] on button "×" at bounding box center [817, 141] width 36 height 44
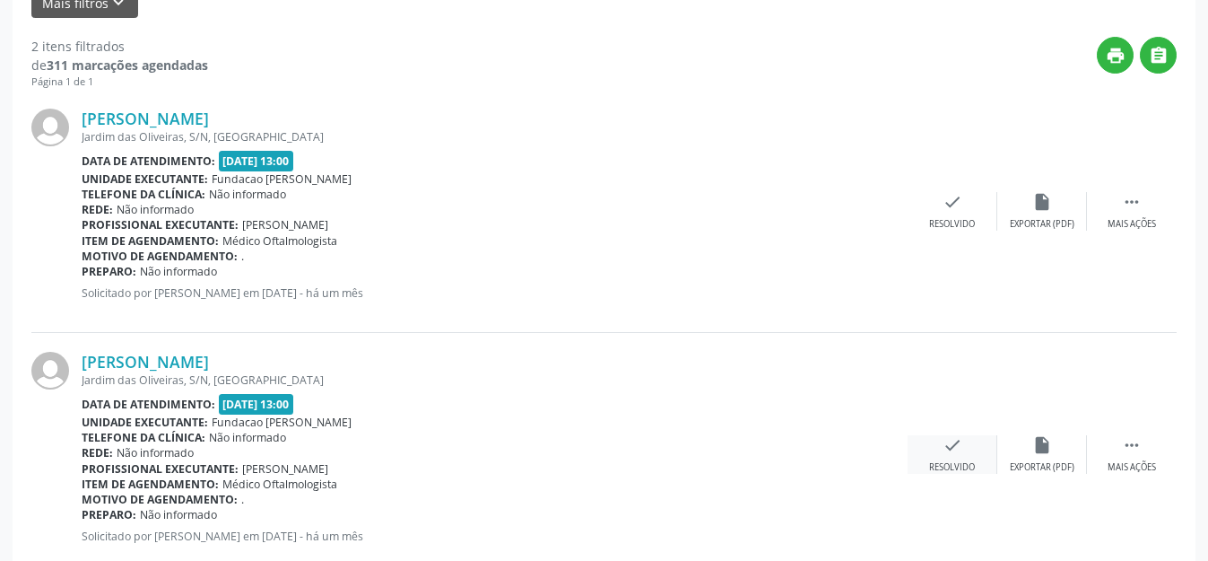
click at [935, 443] on div "check Resolvido" at bounding box center [953, 454] width 90 height 39
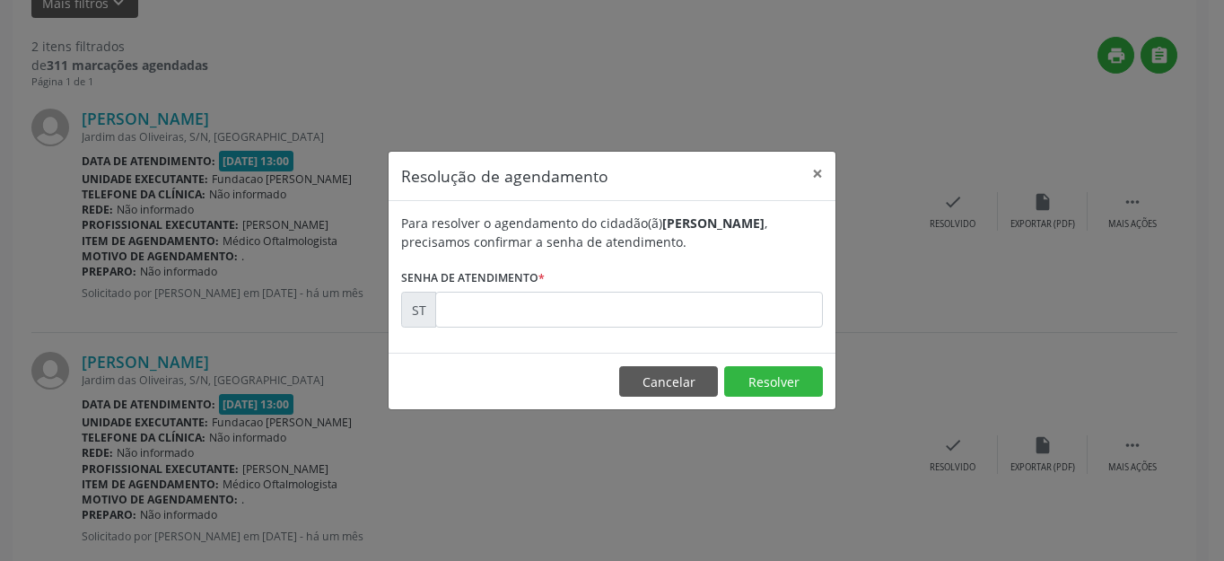
click at [689, 283] on form "Para resolver o agendamento do cidadão(ã) [PERSON_NAME] , precisamos confirmar …" at bounding box center [612, 271] width 422 height 114
click at [687, 313] on input "text" at bounding box center [629, 310] width 388 height 36
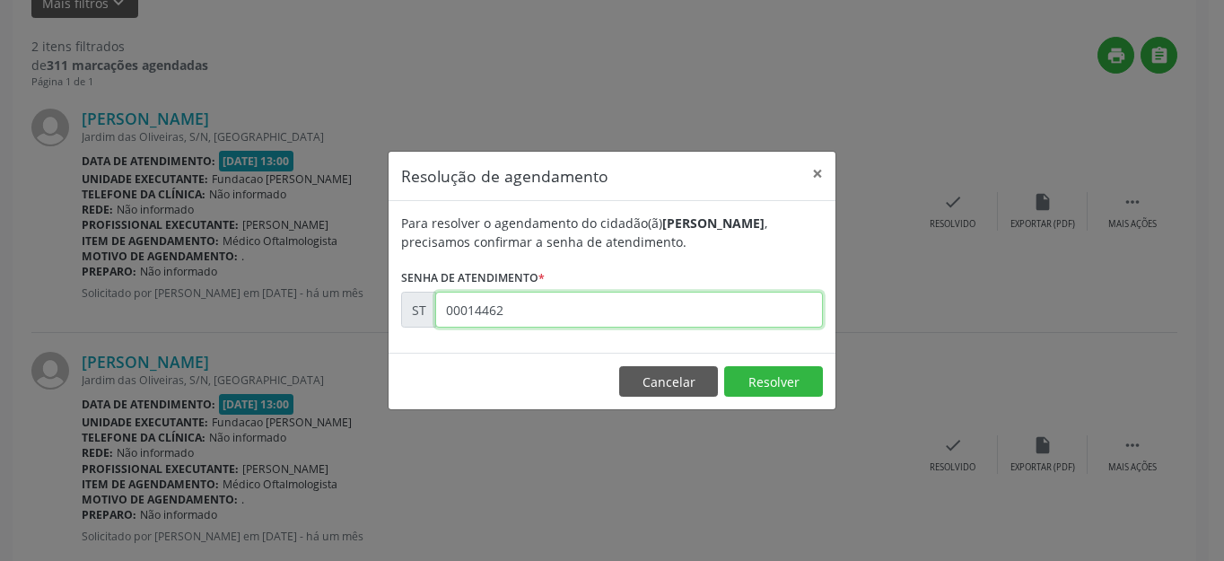
type input "00014462"
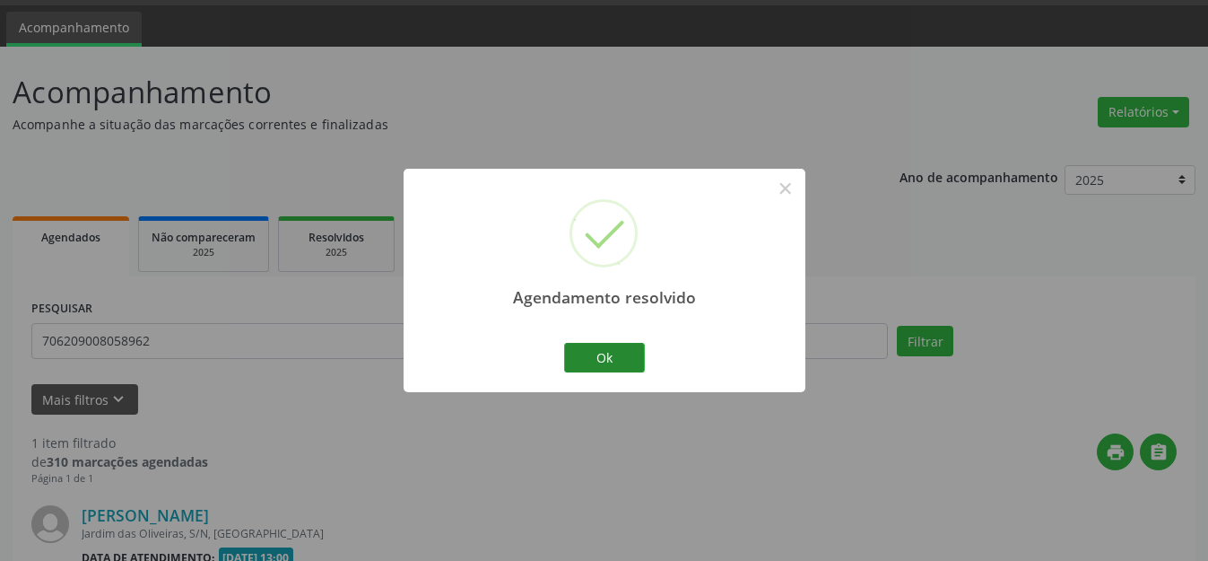
scroll to position [251, 0]
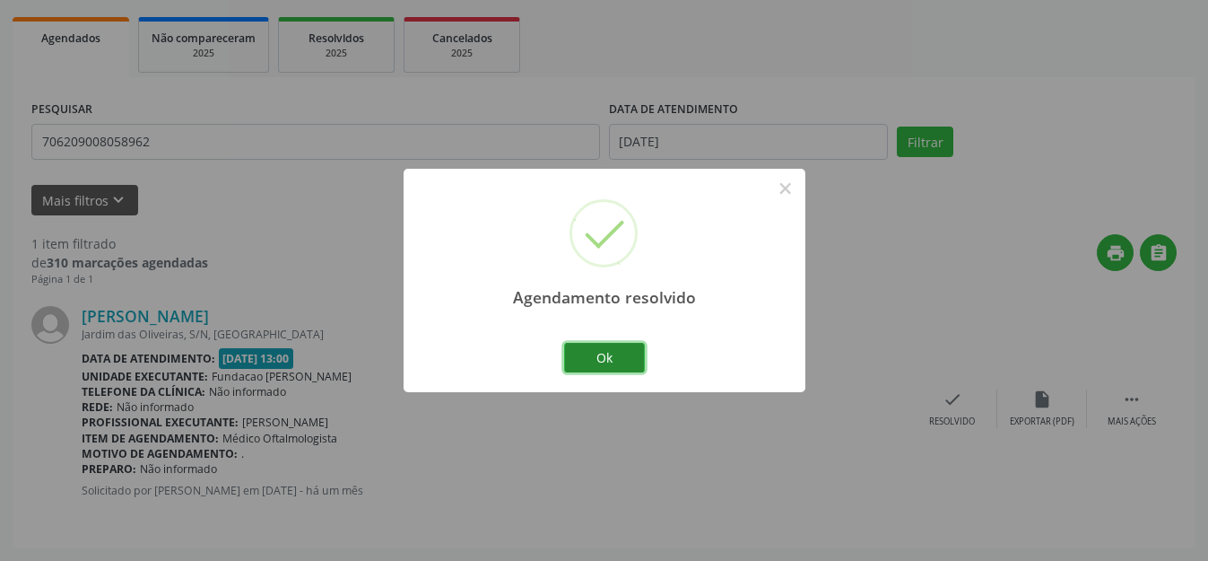
click at [606, 359] on button "Ok" at bounding box center [604, 358] width 81 height 31
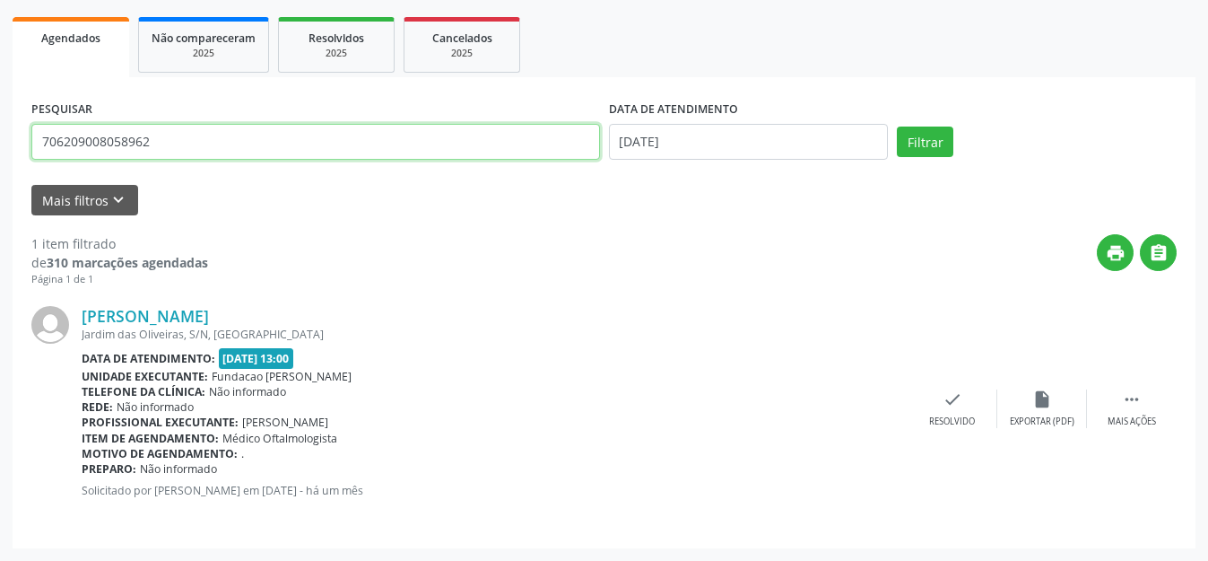
click at [105, 143] on input "706209008058962" at bounding box center [315, 142] width 569 height 36
type input "700000765397905"
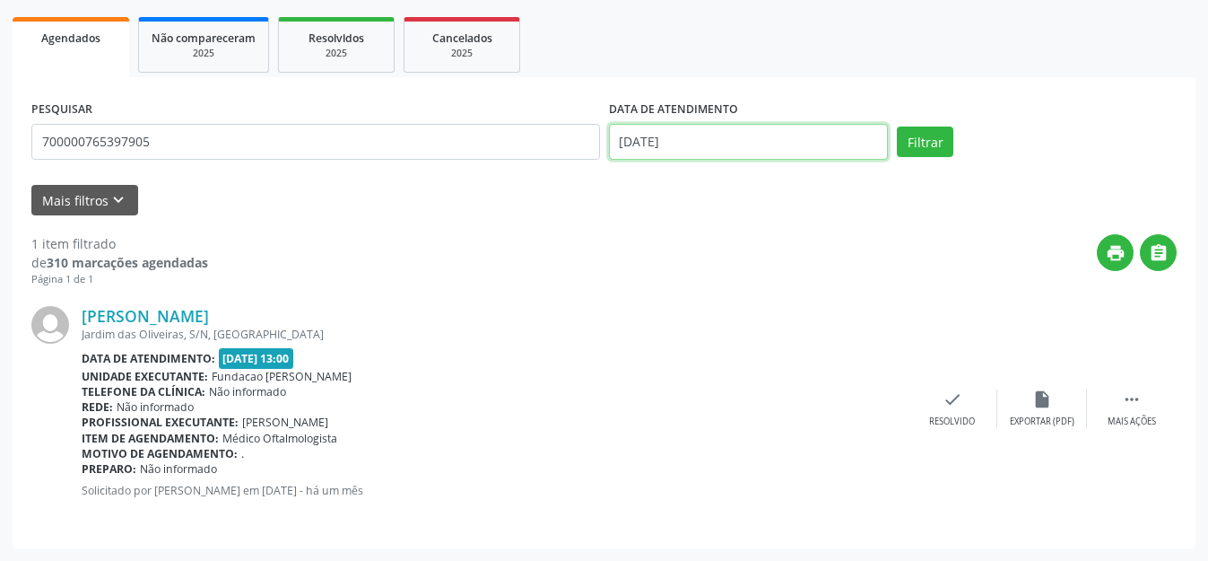
click at [669, 143] on input "[DATE]" at bounding box center [749, 142] width 280 height 36
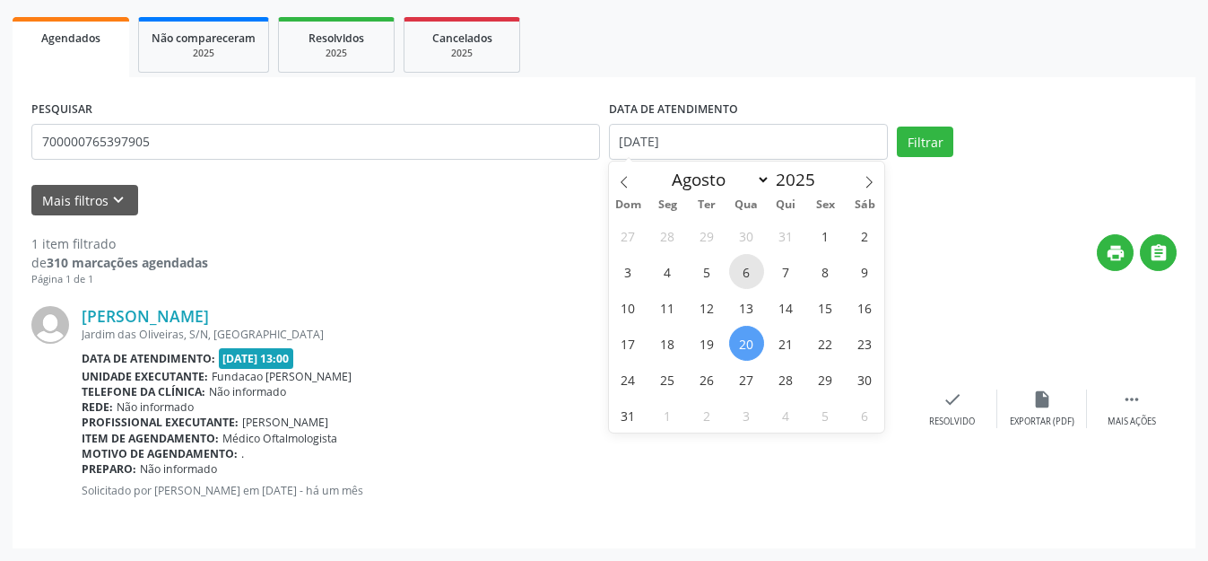
click at [749, 275] on span "6" at bounding box center [746, 271] width 35 height 35
type input "[DATE]"
click at [939, 146] on button "Filtrar" at bounding box center [925, 141] width 57 height 31
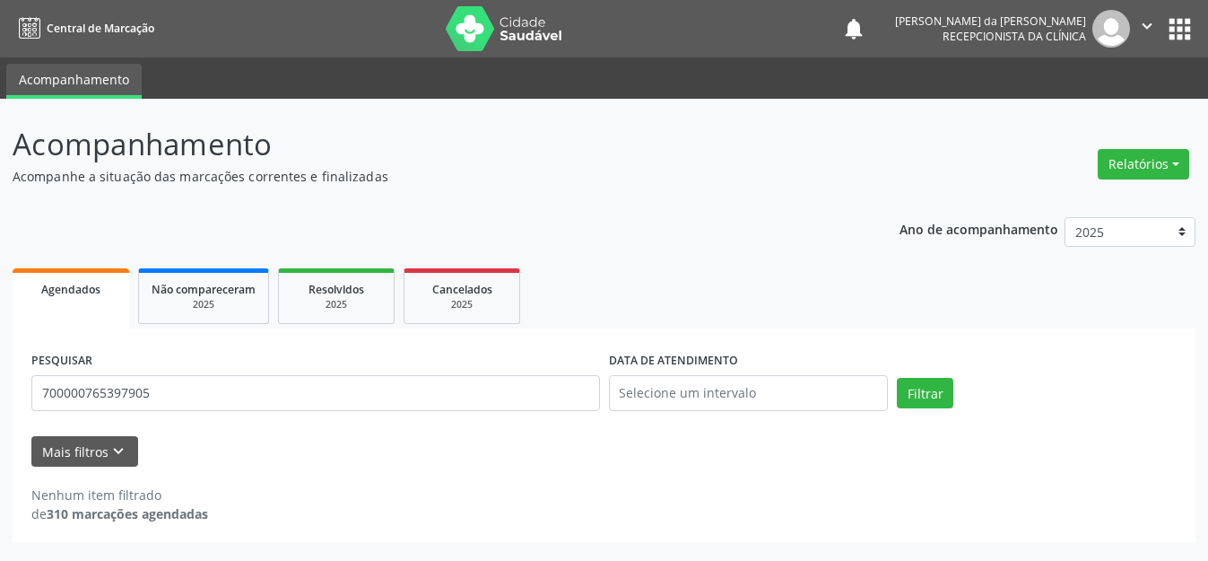
scroll to position [0, 0]
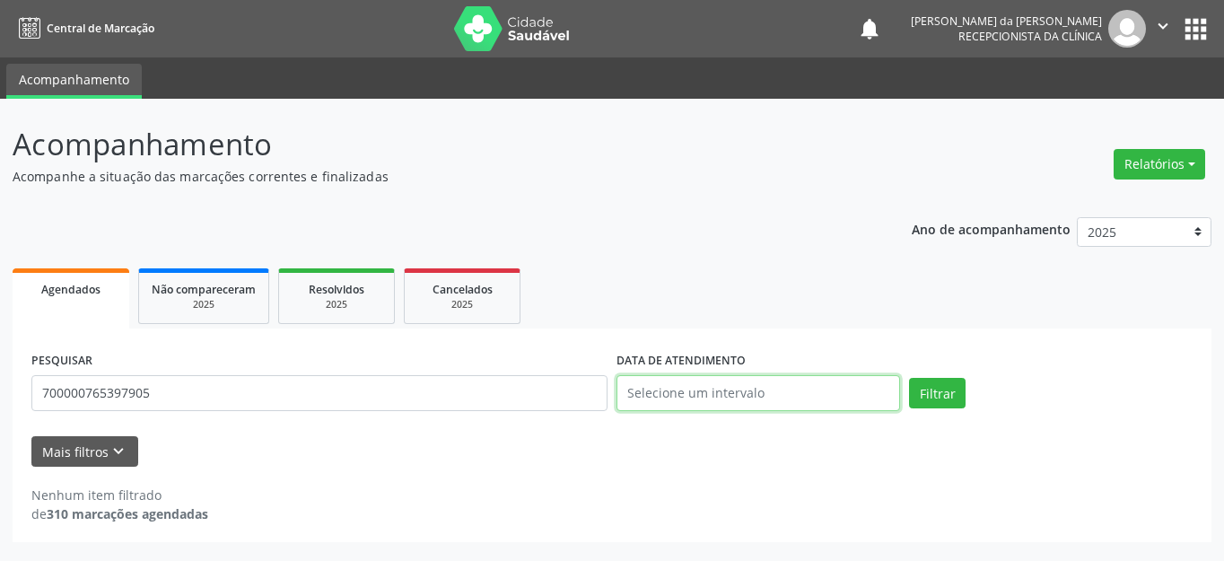
click at [686, 399] on input "text" at bounding box center [757, 393] width 283 height 36
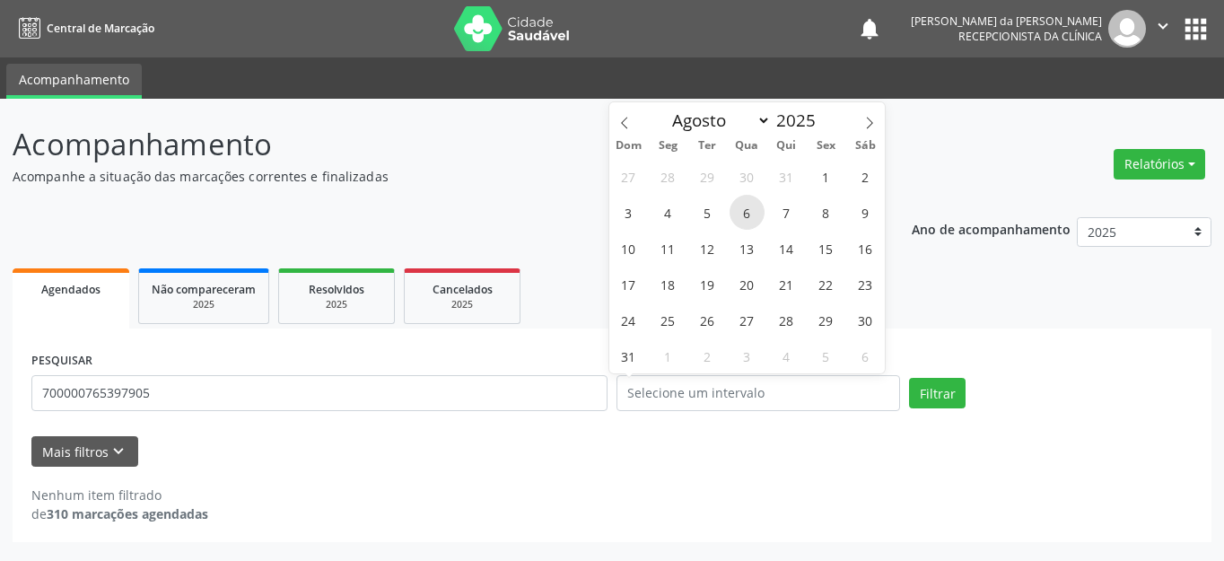
click at [750, 217] on span "6" at bounding box center [746, 212] width 35 height 35
type input "[DATE]"
click at [750, 217] on span "6" at bounding box center [746, 212] width 35 height 35
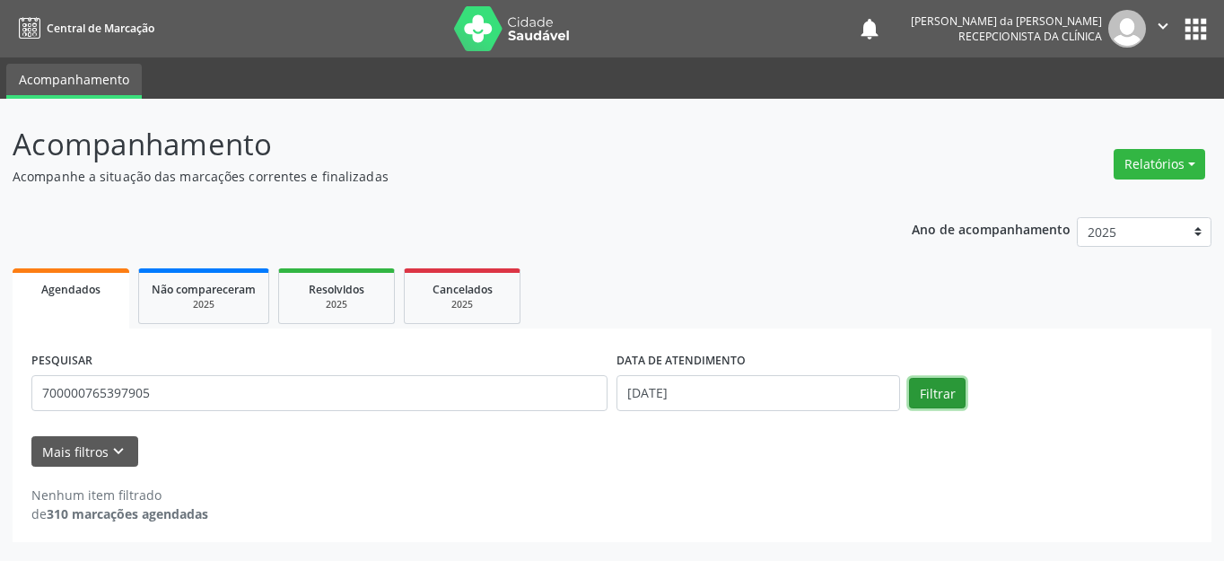
click at [918, 402] on button "Filtrar" at bounding box center [937, 393] width 57 height 31
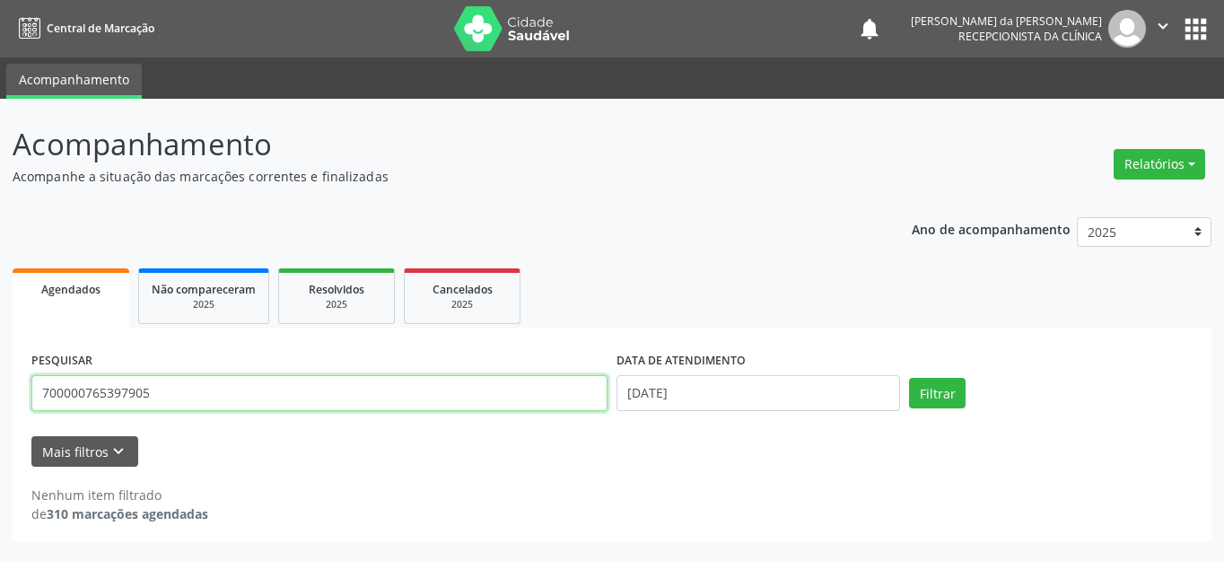
click at [255, 380] on input "700000765397905" at bounding box center [319, 393] width 576 height 36
click at [909, 378] on button "Filtrar" at bounding box center [937, 393] width 57 height 31
click at [116, 396] on input "700000765397905" at bounding box center [319, 393] width 576 height 36
click at [284, 384] on input "70670950421021" at bounding box center [319, 393] width 576 height 36
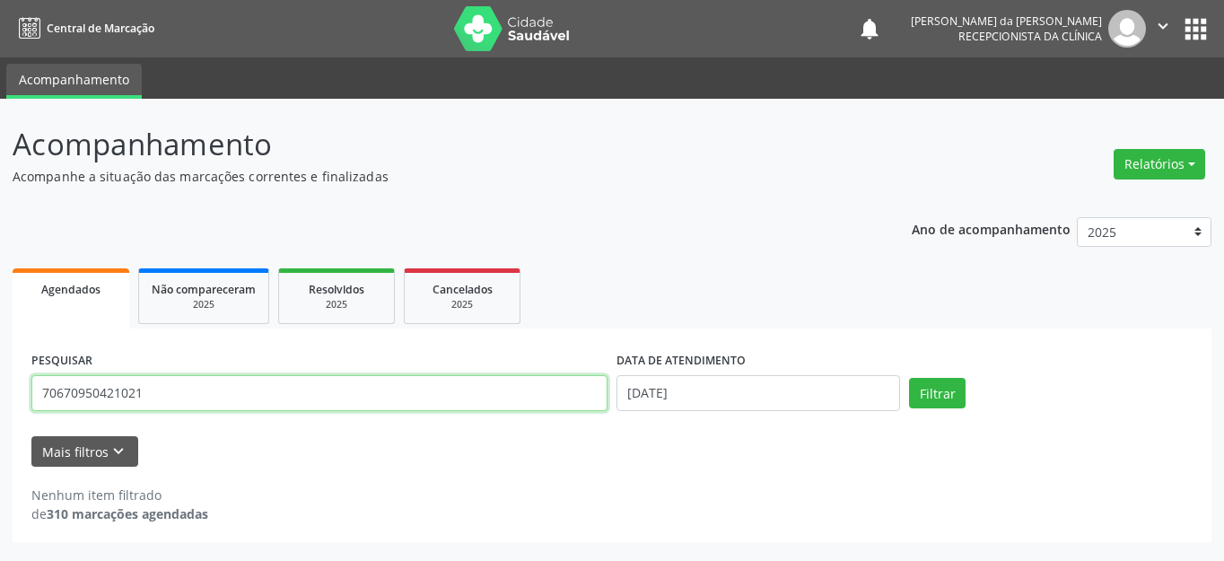
click at [284, 384] on input "70670950421021" at bounding box center [319, 393] width 576 height 36
type input "706709504210217"
click at [909, 378] on button "Filtrar" at bounding box center [937, 393] width 57 height 31
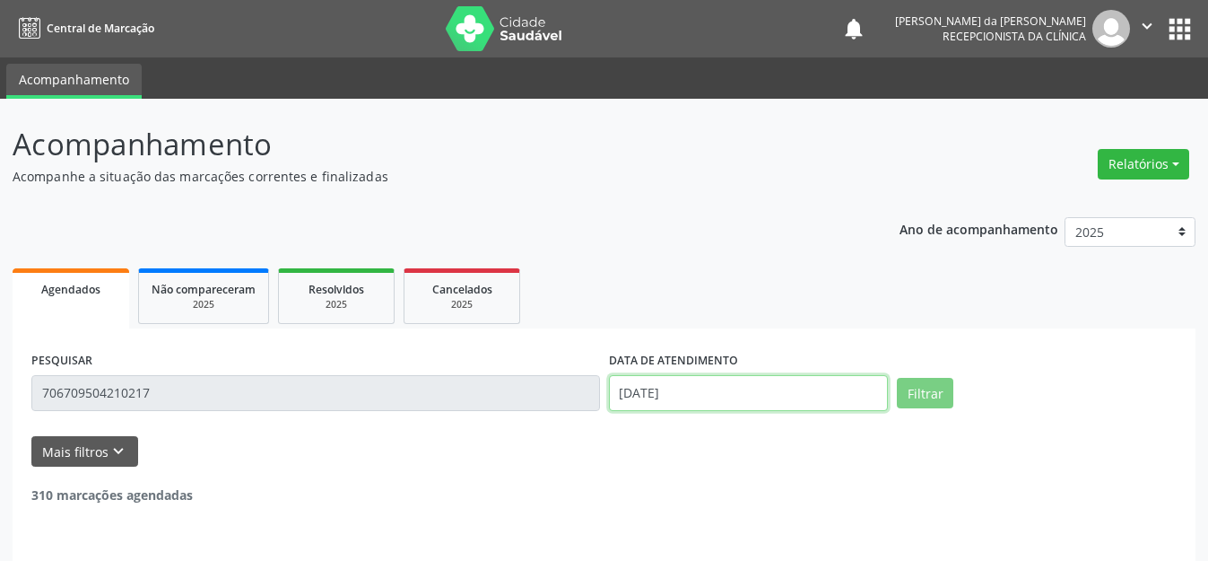
click at [667, 399] on input "[DATE]" at bounding box center [749, 393] width 280 height 36
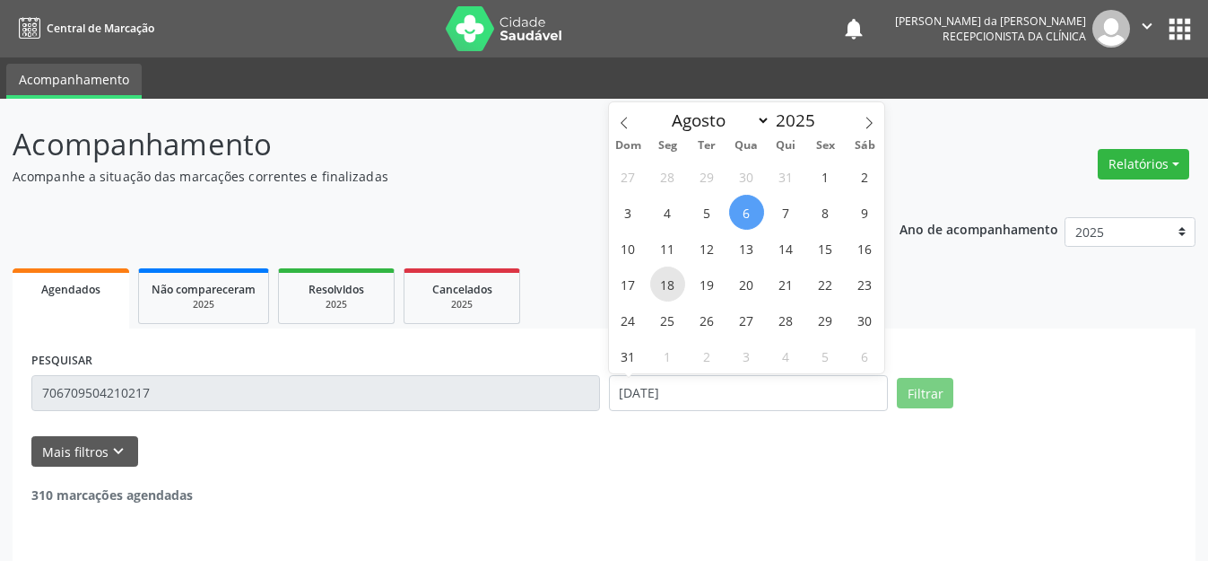
click at [666, 285] on span "18" at bounding box center [667, 283] width 35 height 35
type input "[DATE]"
click at [666, 285] on span "18" at bounding box center [667, 283] width 35 height 35
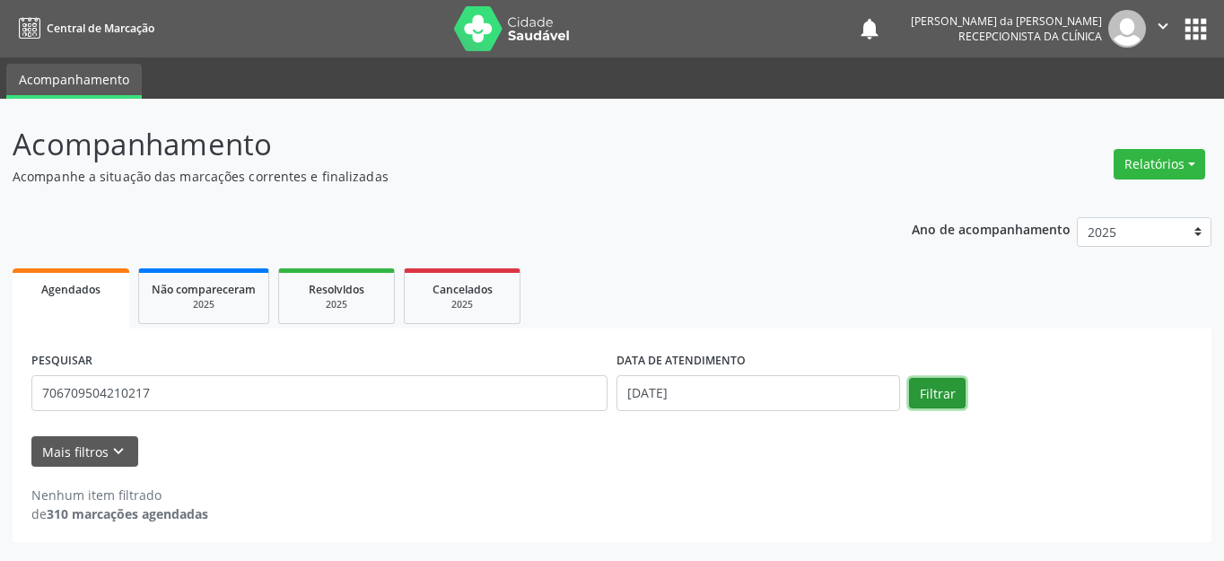
click at [946, 396] on button "Filtrar" at bounding box center [937, 393] width 57 height 31
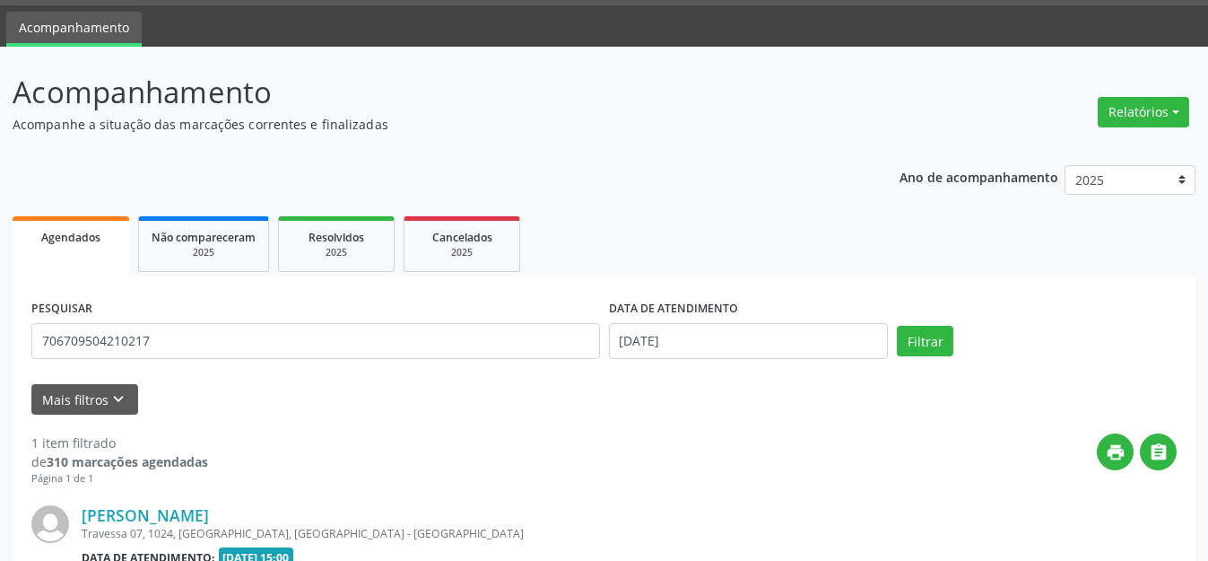
scroll to position [251, 0]
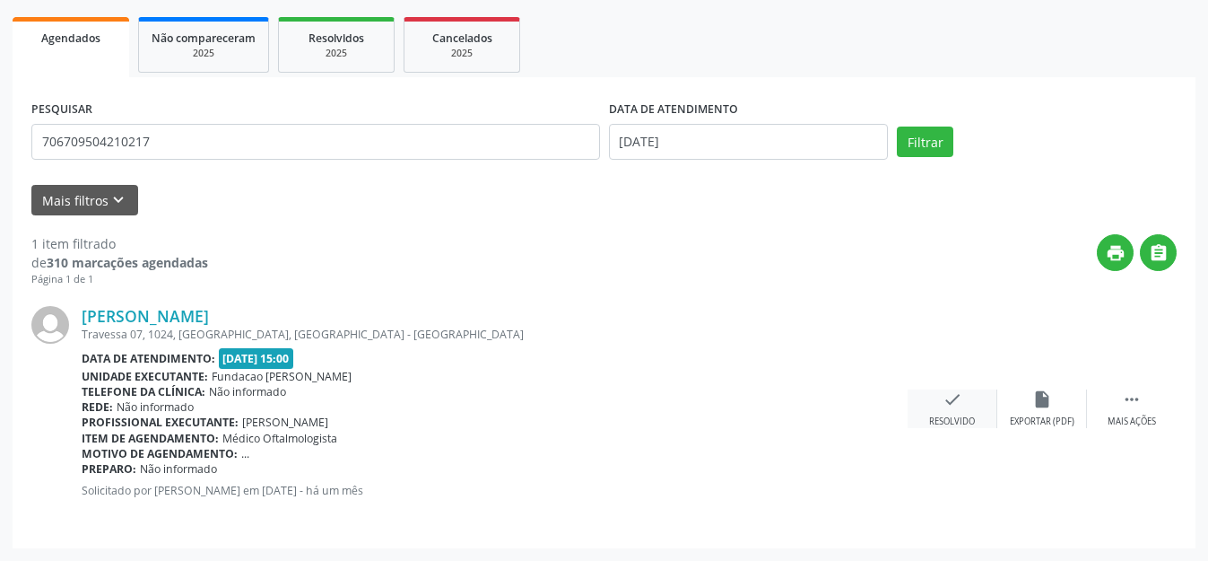
click at [956, 412] on div "check Resolvido" at bounding box center [953, 408] width 90 height 39
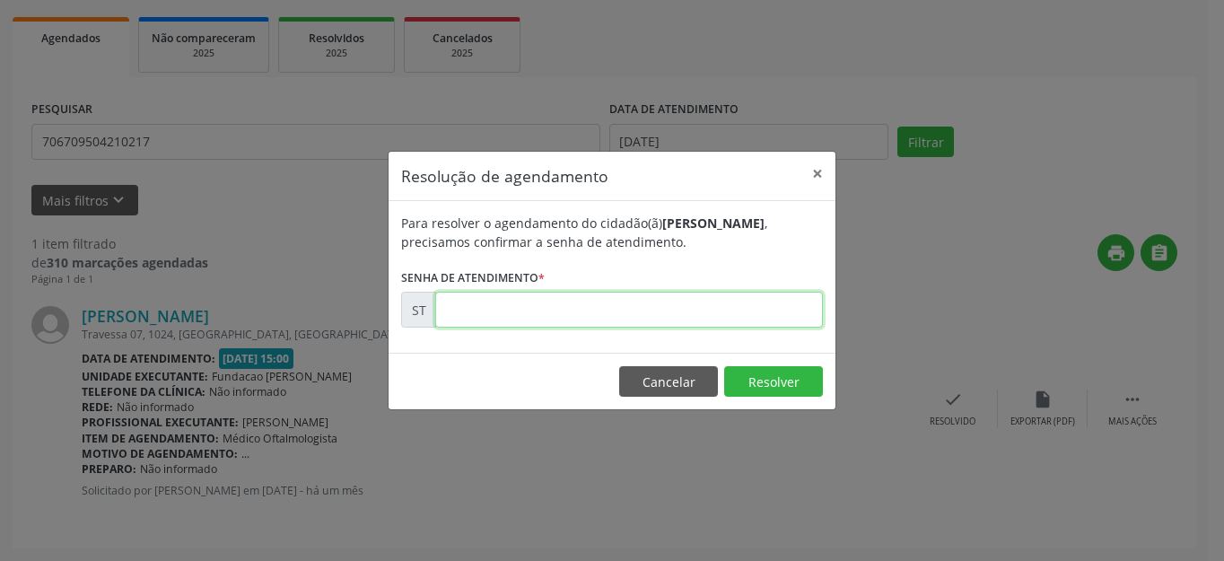
click at [650, 313] on input "text" at bounding box center [629, 310] width 388 height 36
type input "00013552"
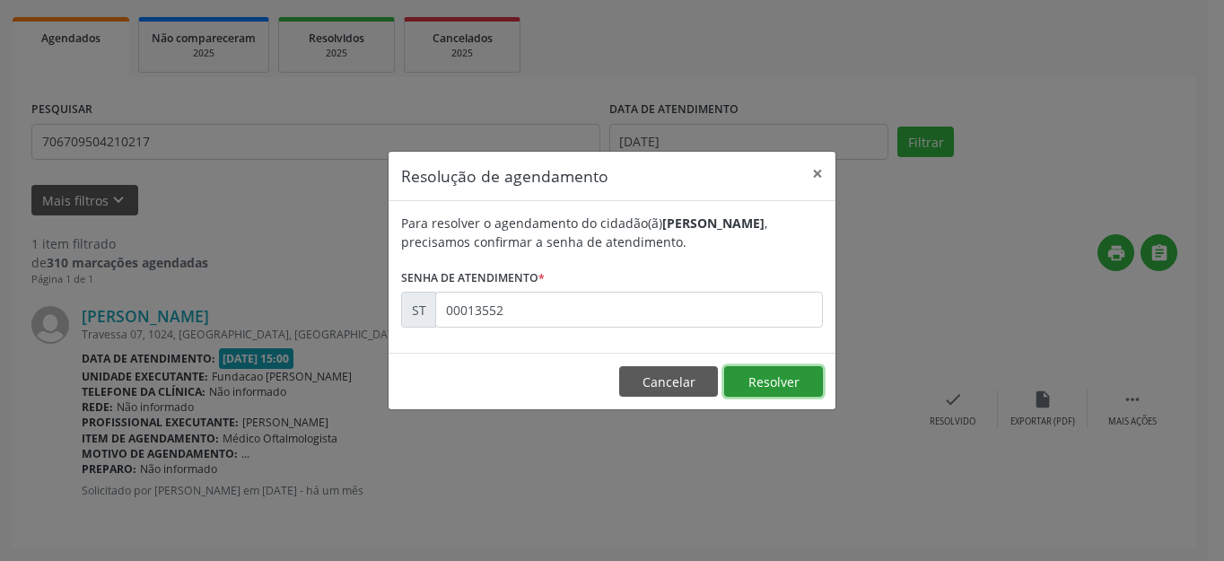
click at [772, 388] on button "Resolver" at bounding box center [773, 381] width 99 height 31
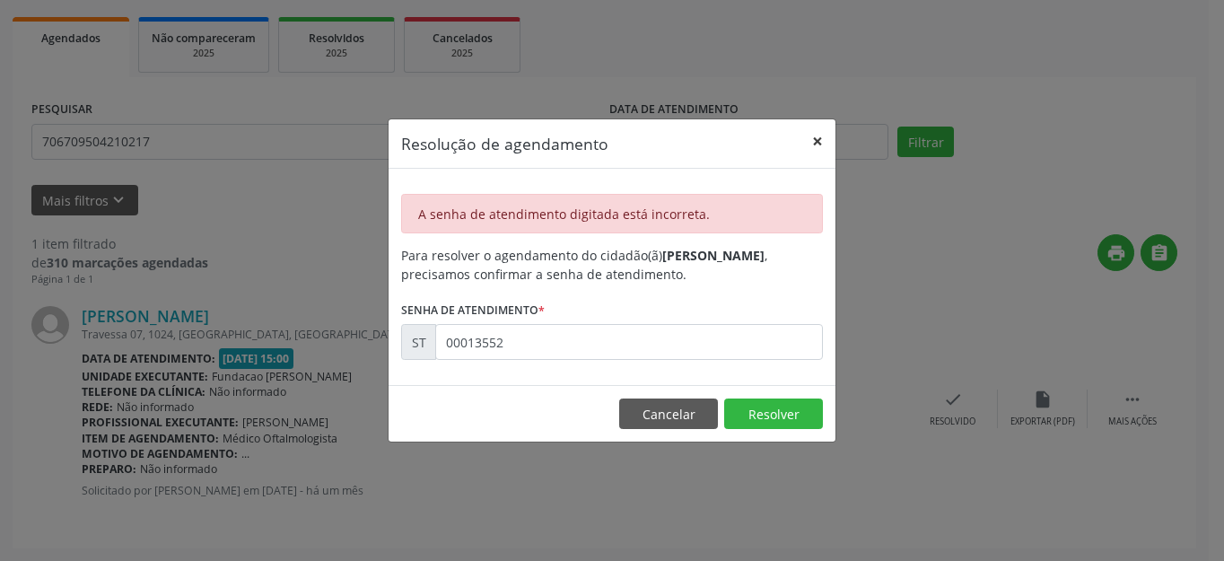
click at [815, 141] on button "×" at bounding box center [817, 141] width 36 height 44
